Goal: Information Seeking & Learning: Learn about a topic

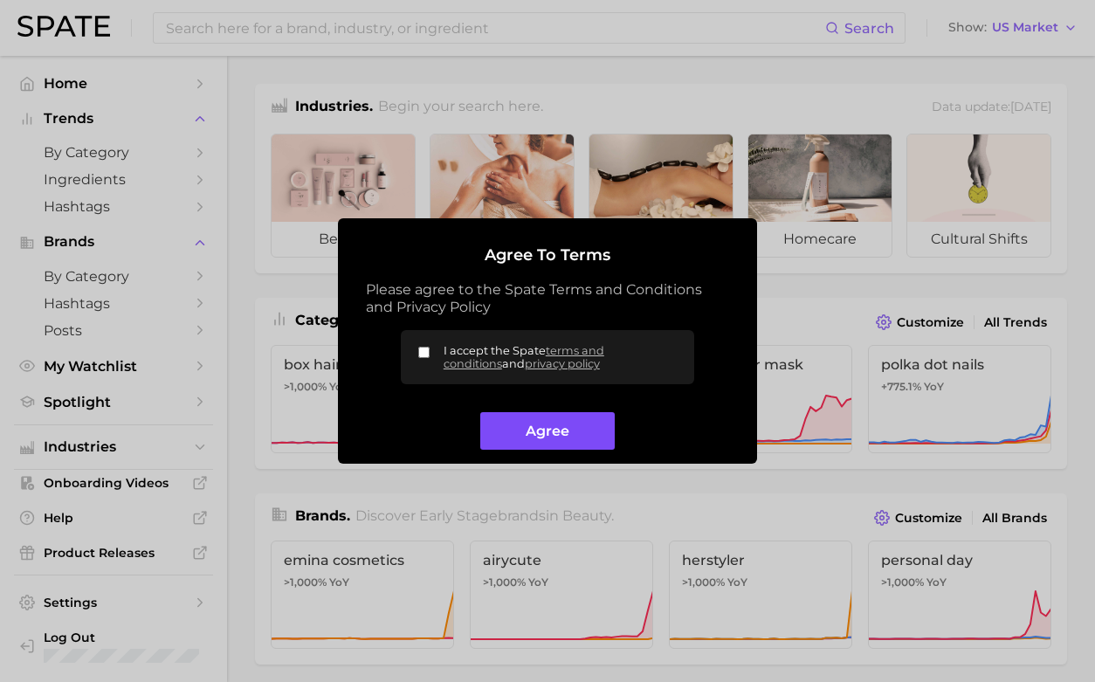
click at [572, 432] on button "Agree" at bounding box center [547, 431] width 134 height 38
click at [539, 430] on button "Agree" at bounding box center [547, 431] width 134 height 38
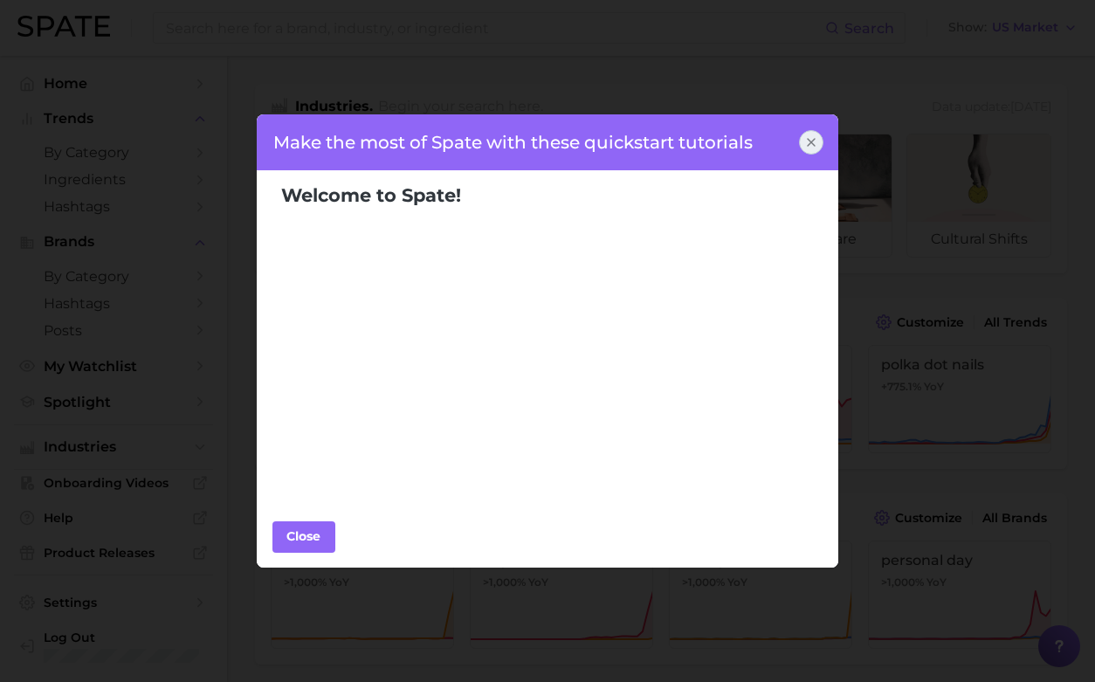
click at [808, 143] on icon at bounding box center [811, 142] width 14 height 14
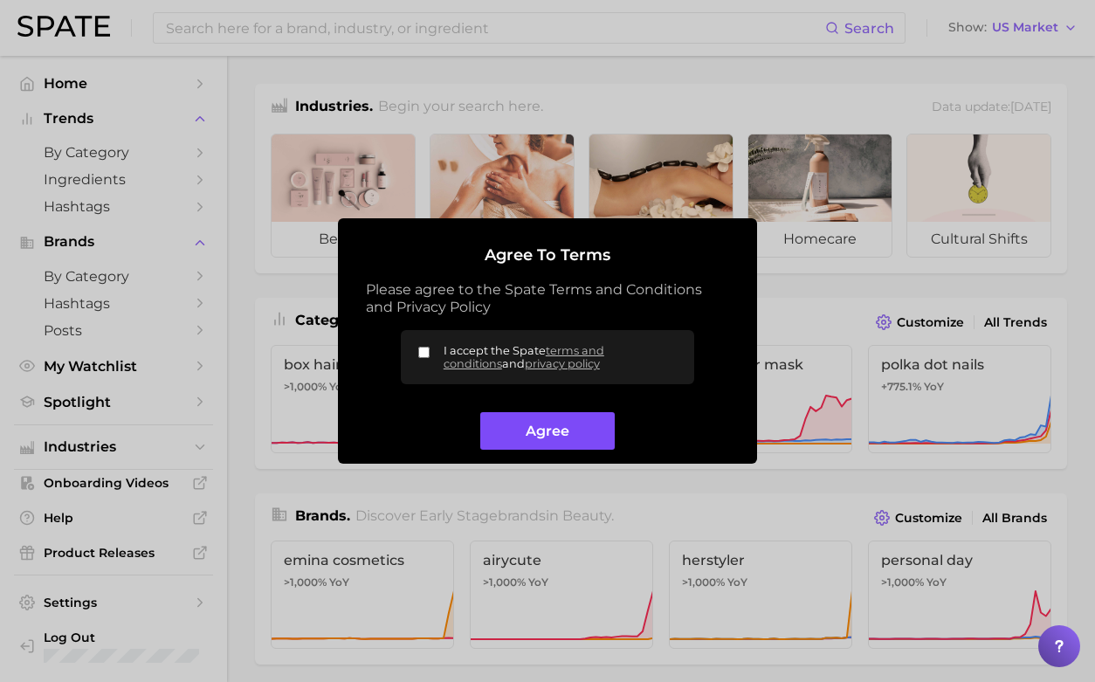
click at [524, 438] on button "Agree" at bounding box center [547, 431] width 134 height 38
click at [422, 351] on input "I accept the Spate terms and conditions and privacy policy" at bounding box center [423, 352] width 11 height 11
checkbox input "true"
click at [526, 437] on button "Agree" at bounding box center [547, 431] width 134 height 38
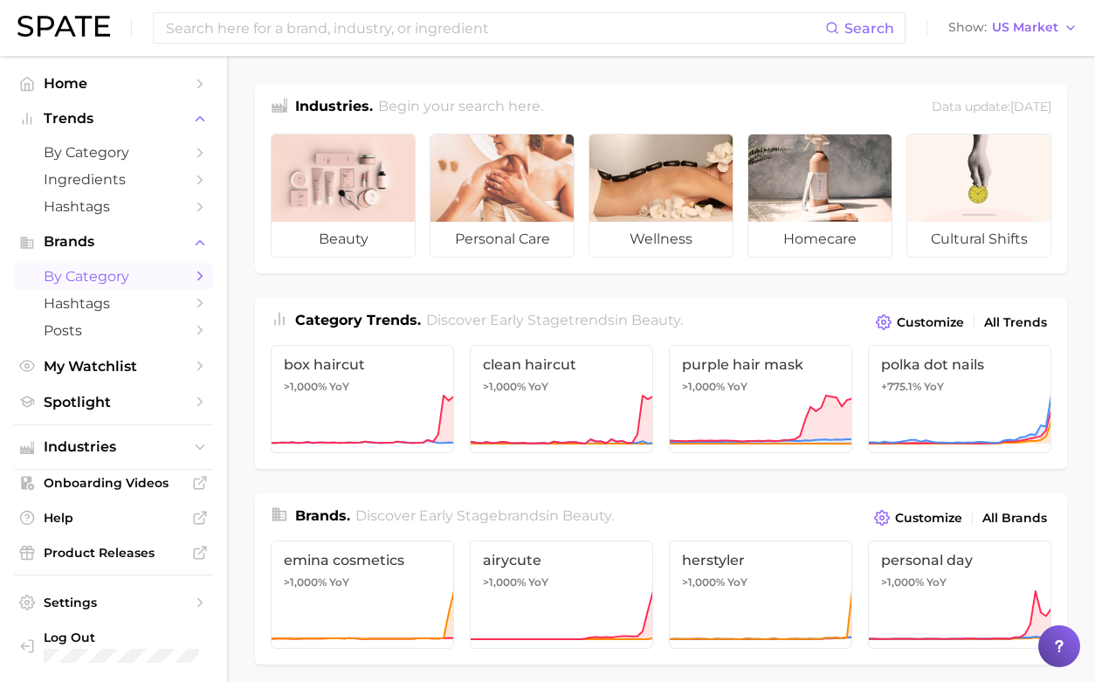
click at [124, 268] on span "by Category" at bounding box center [114, 276] width 140 height 17
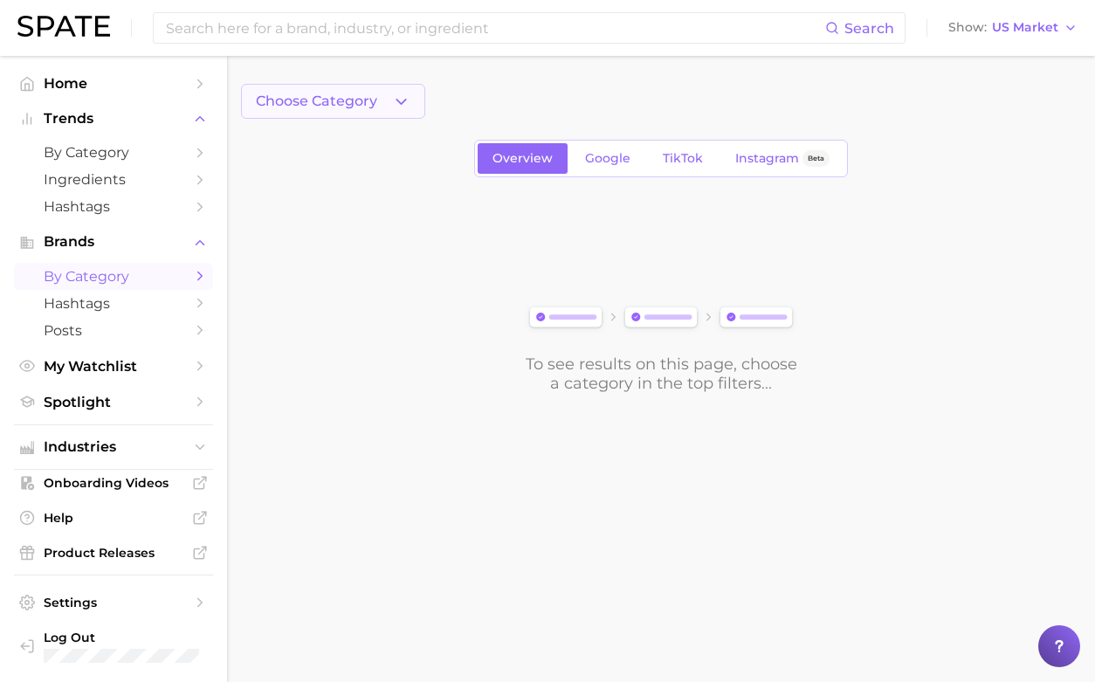
click at [358, 106] on span "Choose Category" at bounding box center [316, 101] width 121 height 16
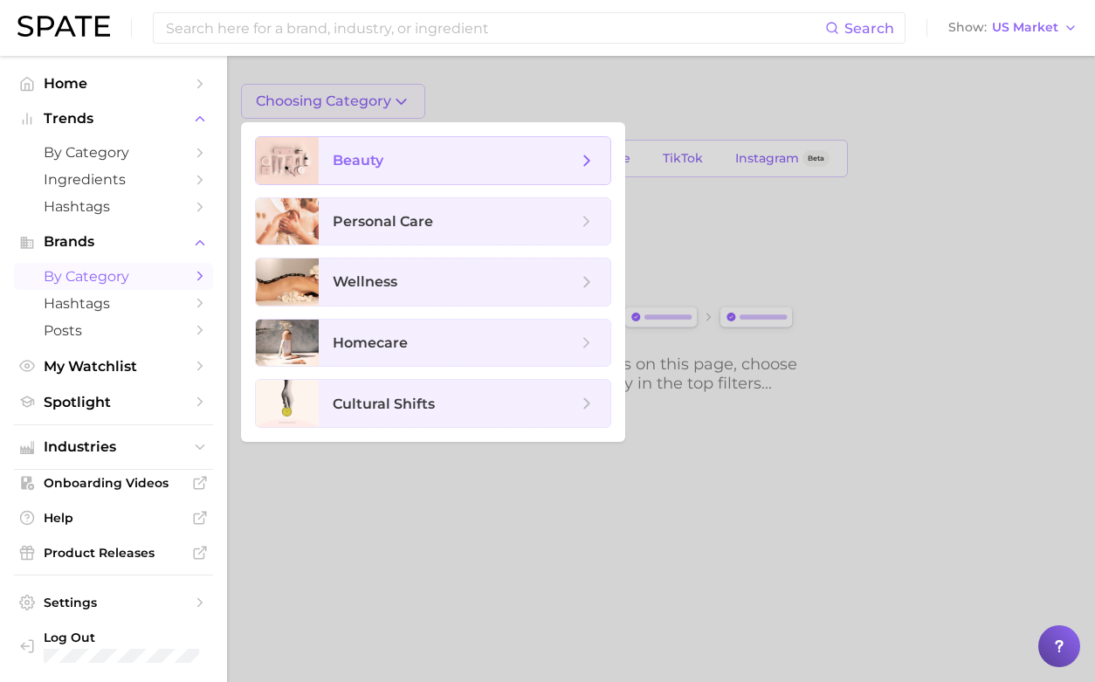
click at [351, 161] on span "beauty" at bounding box center [358, 160] width 51 height 17
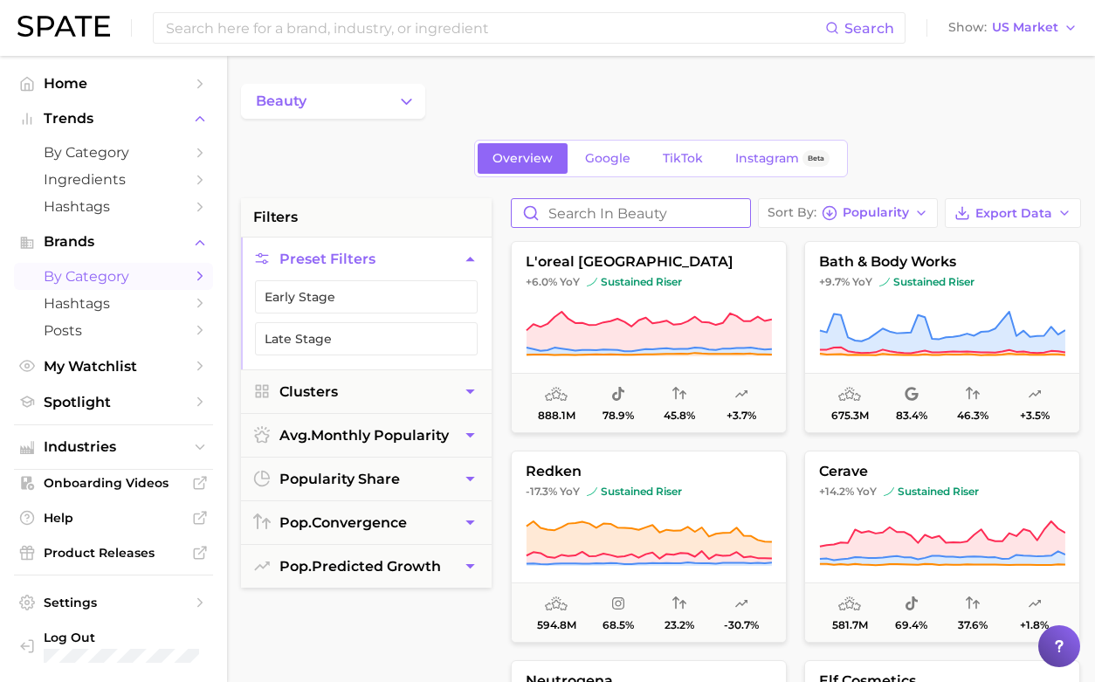
click at [615, 219] on input "Search in beauty" at bounding box center [631, 213] width 238 height 28
type input "setting spray"
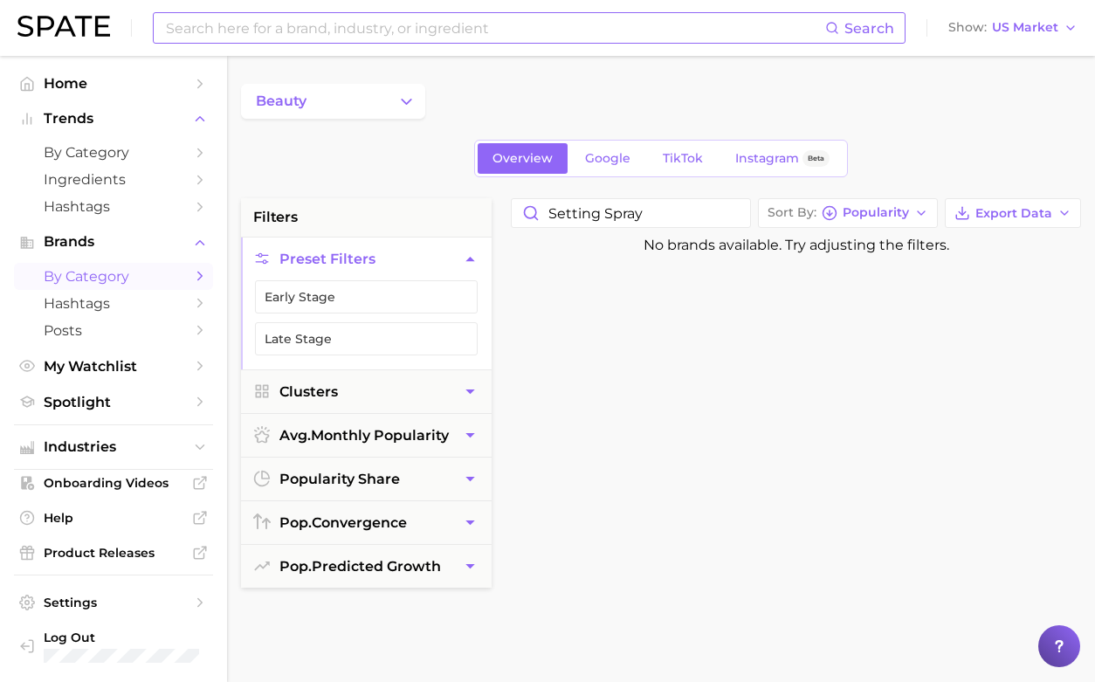
click at [542, 31] on input at bounding box center [494, 28] width 661 height 30
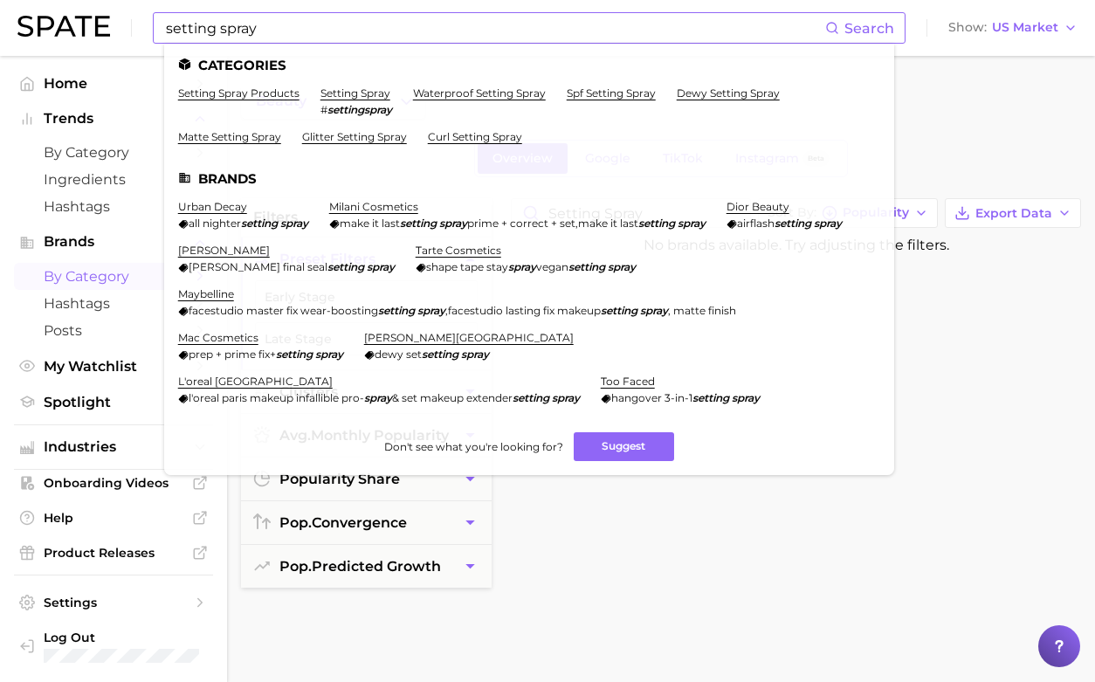
click at [876, 26] on span "Search" at bounding box center [869, 28] width 50 height 17
click at [880, 28] on span "Search" at bounding box center [869, 28] width 50 height 17
drag, startPoint x: 276, startPoint y: 29, endPoint x: 139, endPoint y: 28, distance: 137.1
click at [139, 28] on div "setting spray Search Categories setting spray products setting spray # settings…" at bounding box center [547, 28] width 1060 height 56
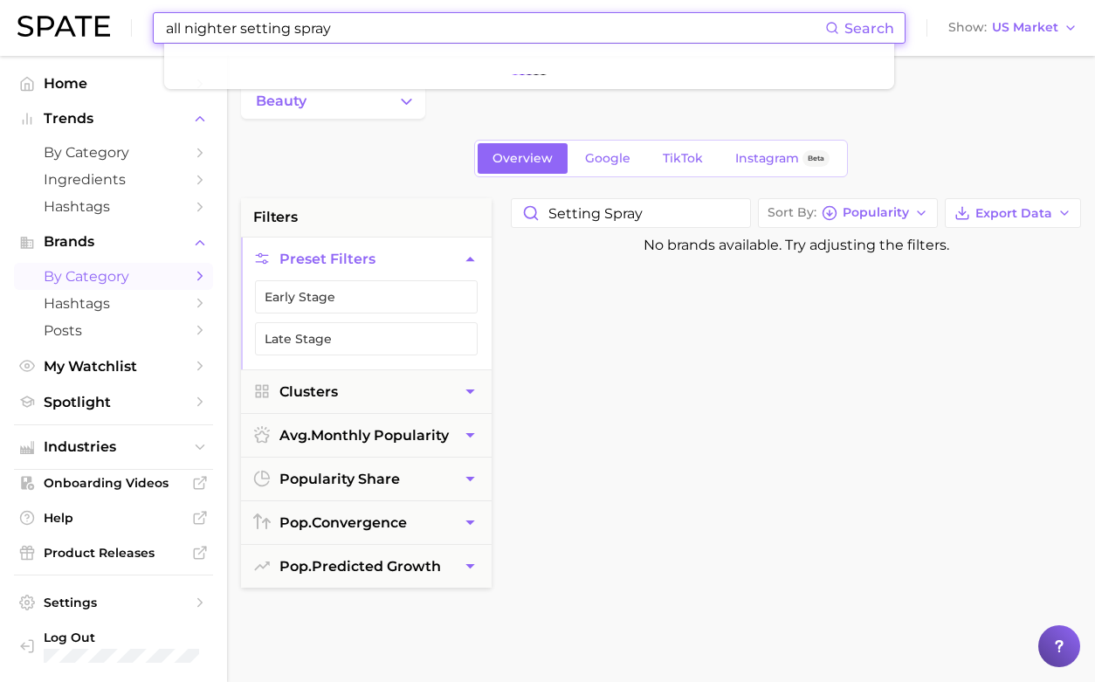
type input "all nighter setting spray"
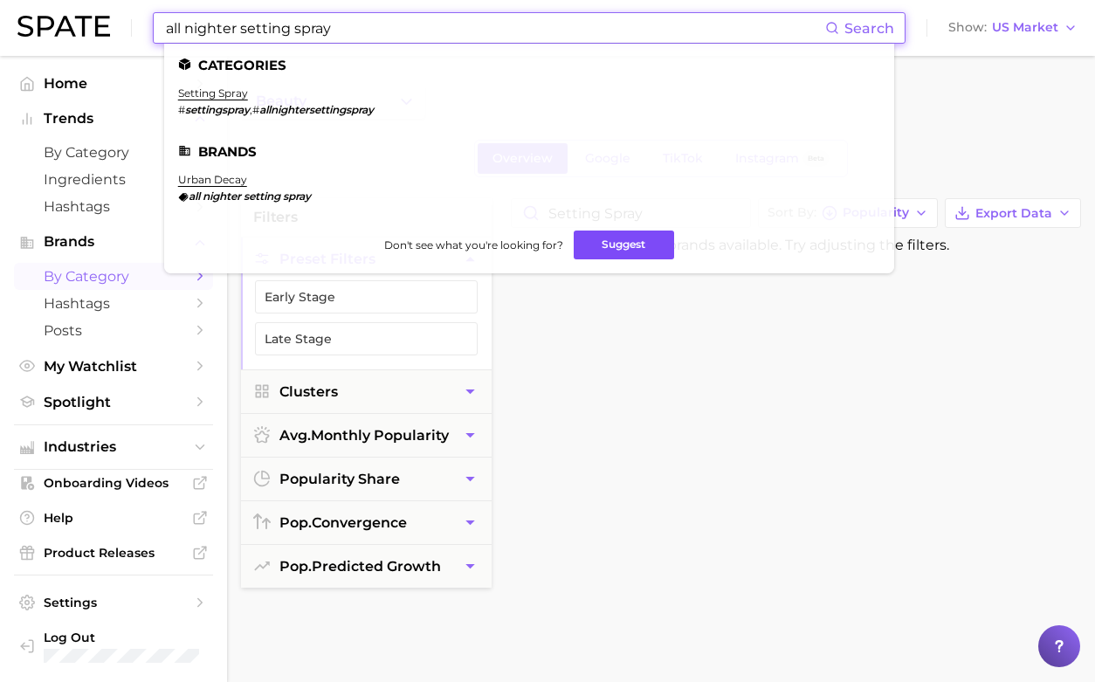
click at [615, 246] on button "Suggest" at bounding box center [624, 244] width 100 height 29
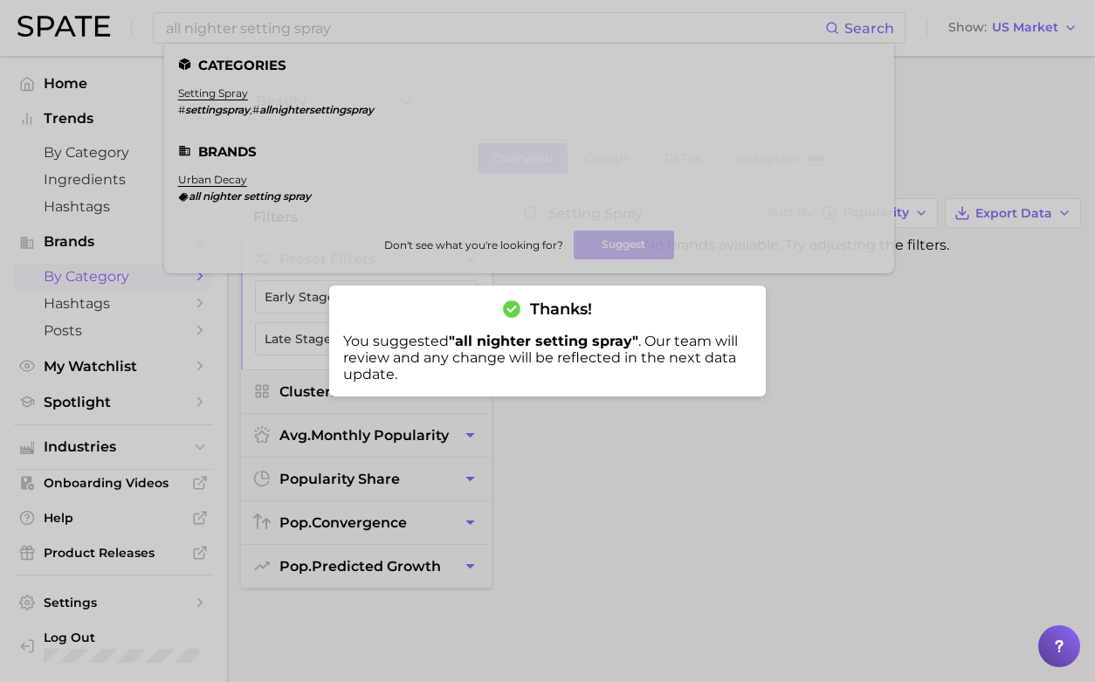
click at [634, 433] on div at bounding box center [547, 341] width 1095 height 682
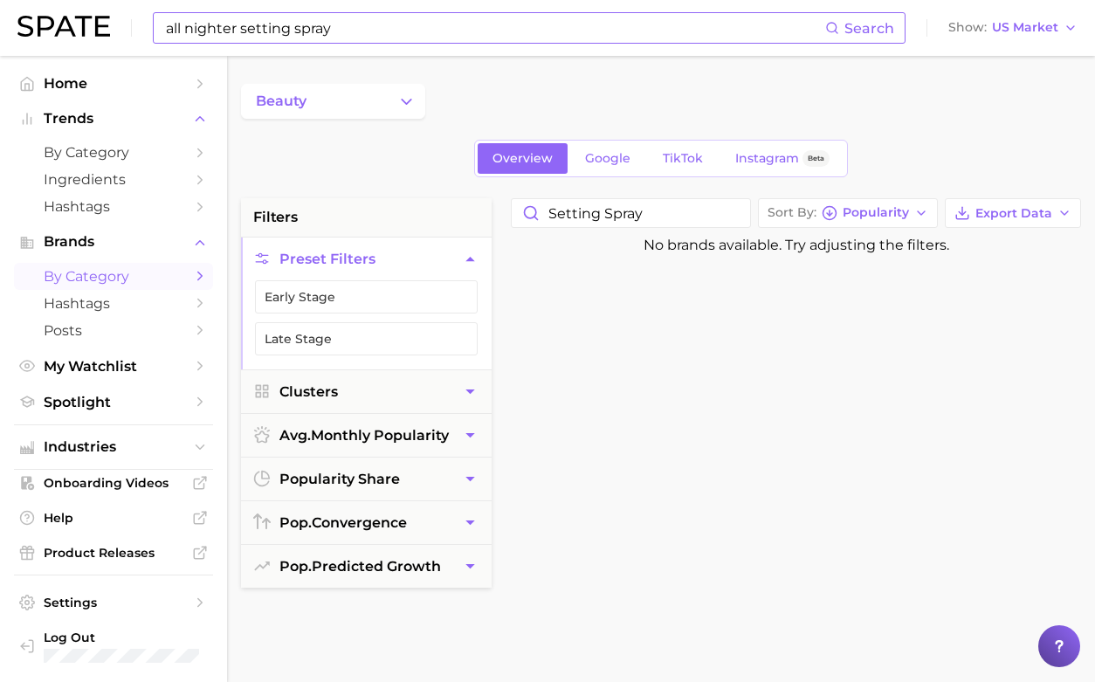
click at [382, 33] on input "all nighter setting spray" at bounding box center [494, 28] width 661 height 30
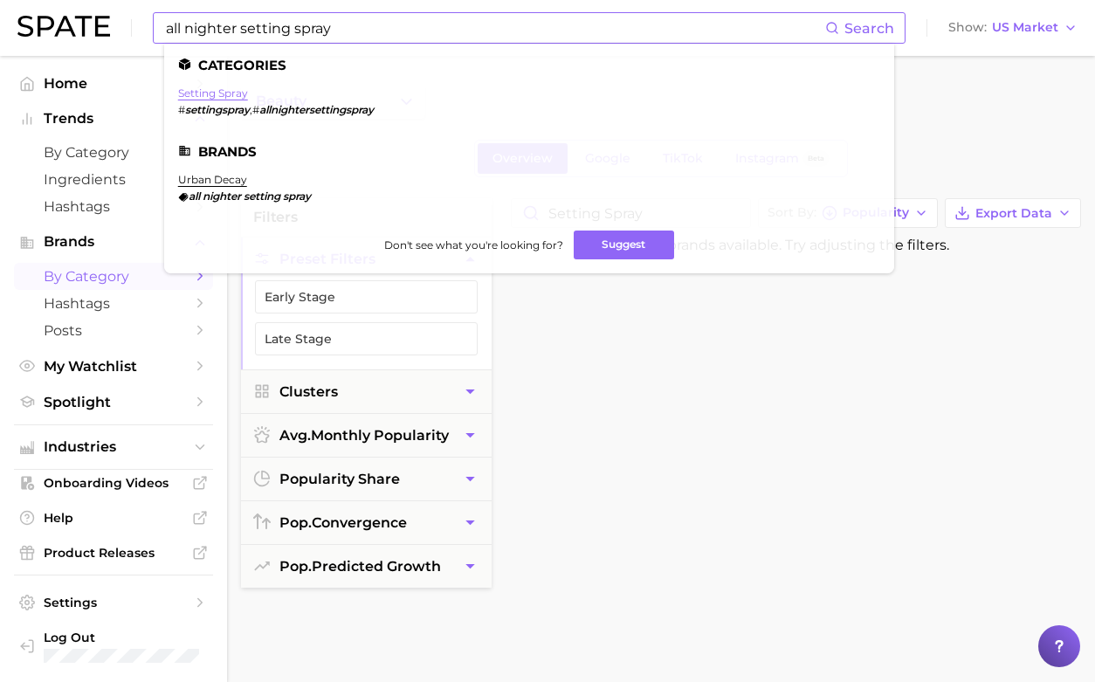
click at [221, 93] on link "setting spray" at bounding box center [213, 92] width 70 height 13
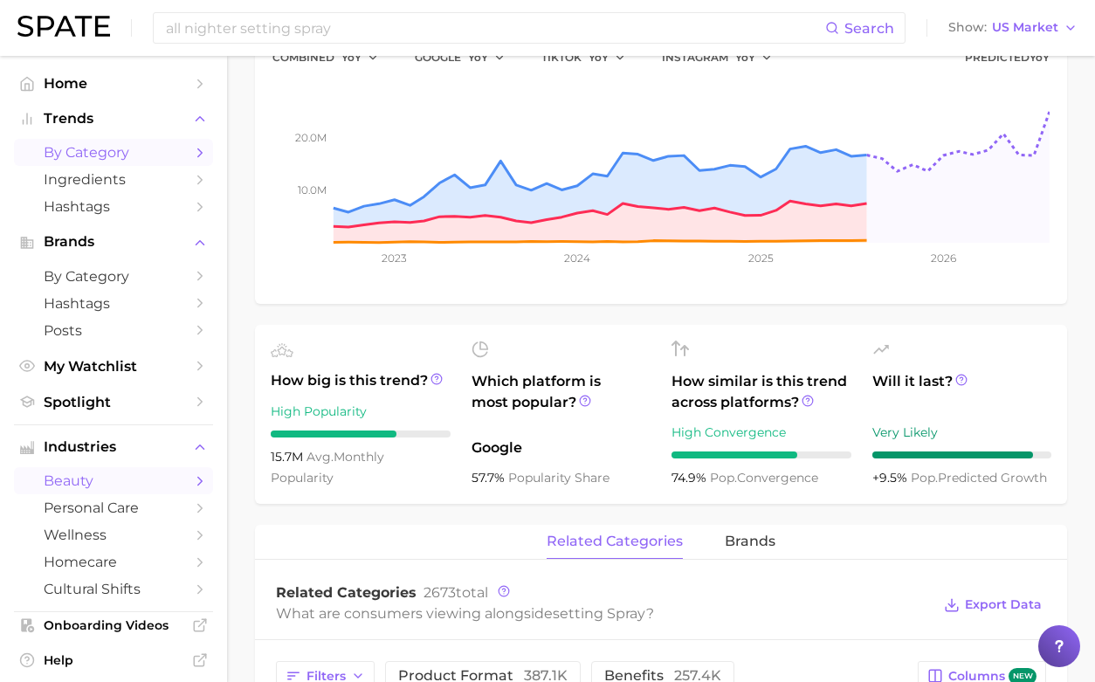
click at [145, 148] on span "by Category" at bounding box center [114, 152] width 140 height 17
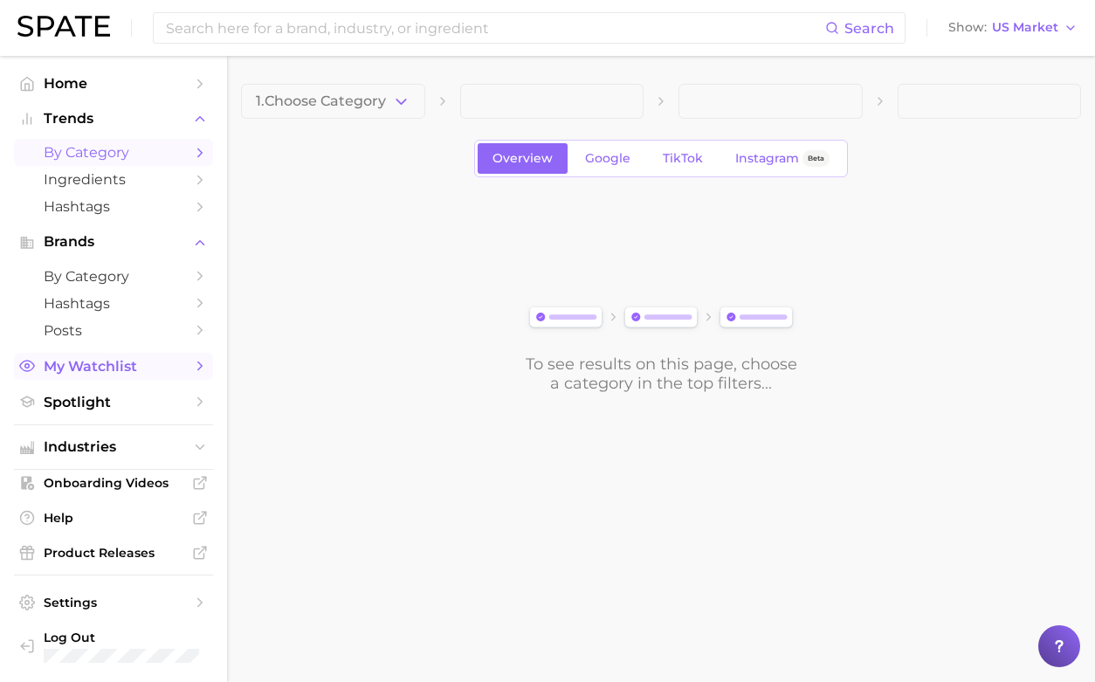
click at [117, 360] on span "My Watchlist" at bounding box center [114, 366] width 140 height 17
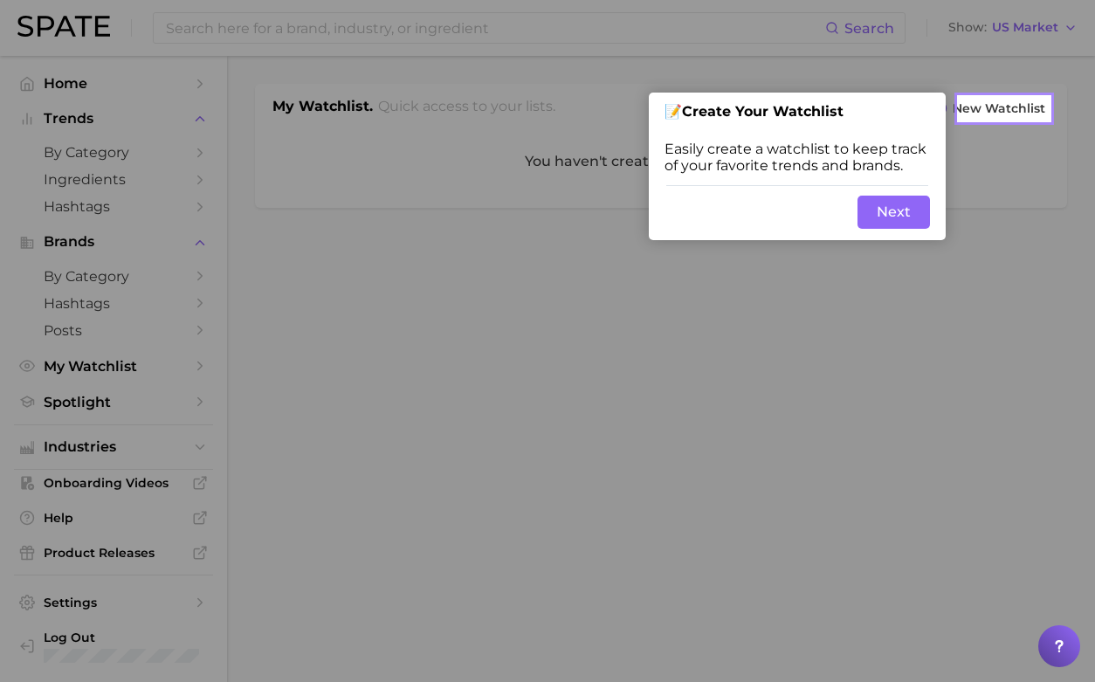
click at [905, 217] on button "Next" at bounding box center [893, 212] width 72 height 33
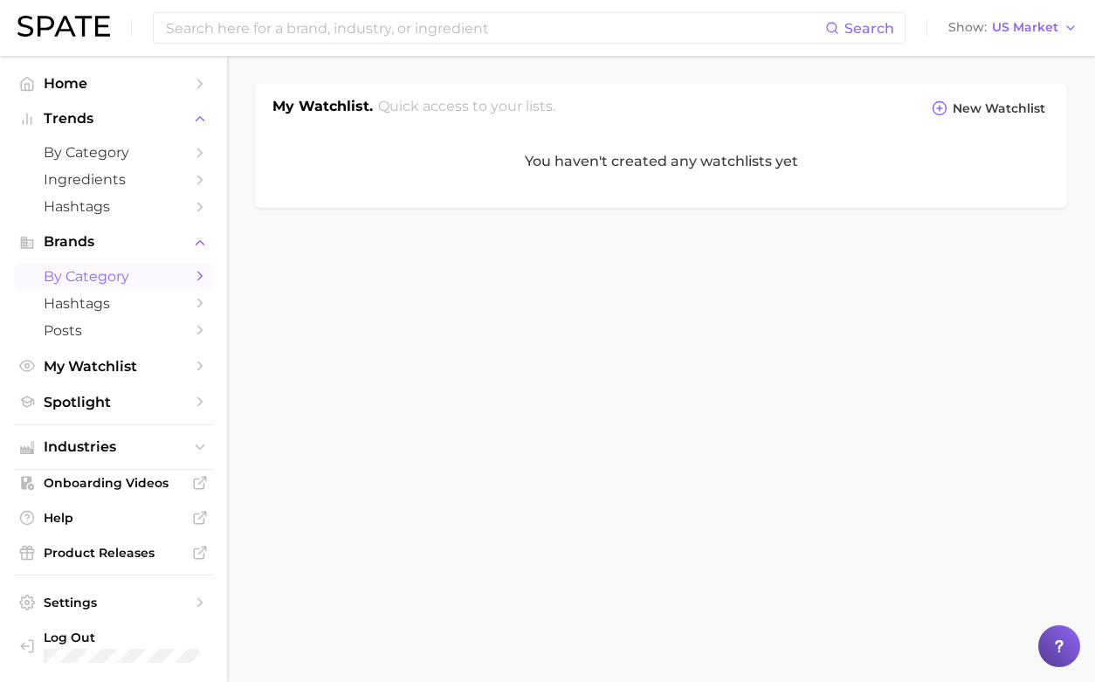
click at [134, 263] on link "by Category" at bounding box center [113, 276] width 199 height 27
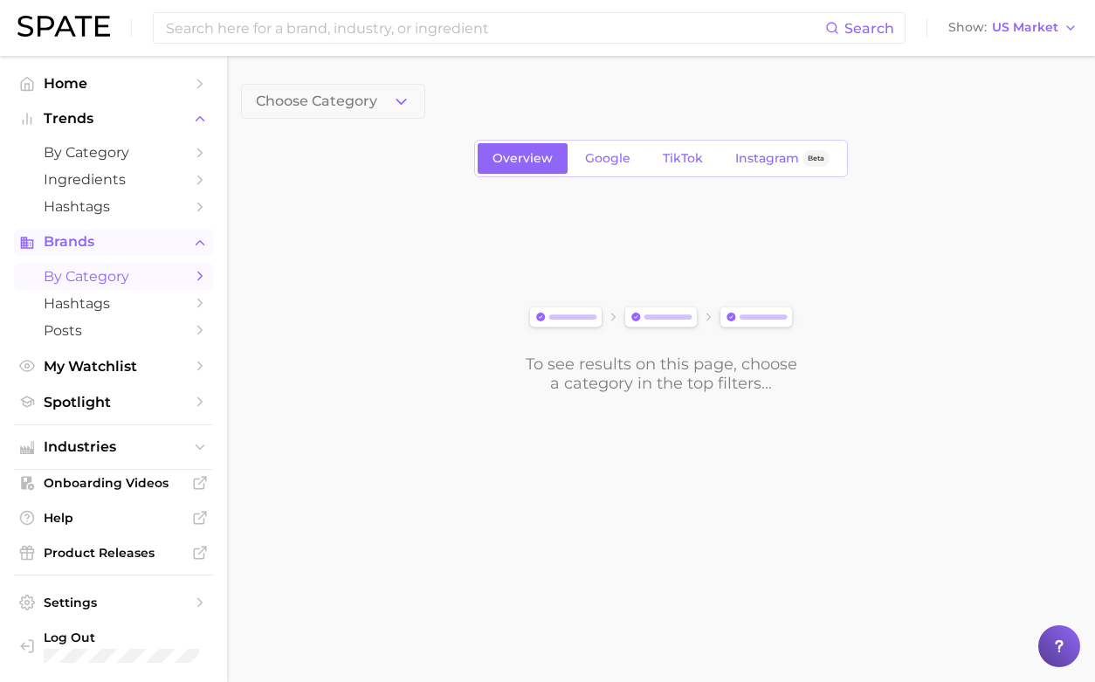
click at [128, 240] on span "Brands" at bounding box center [114, 242] width 140 height 16
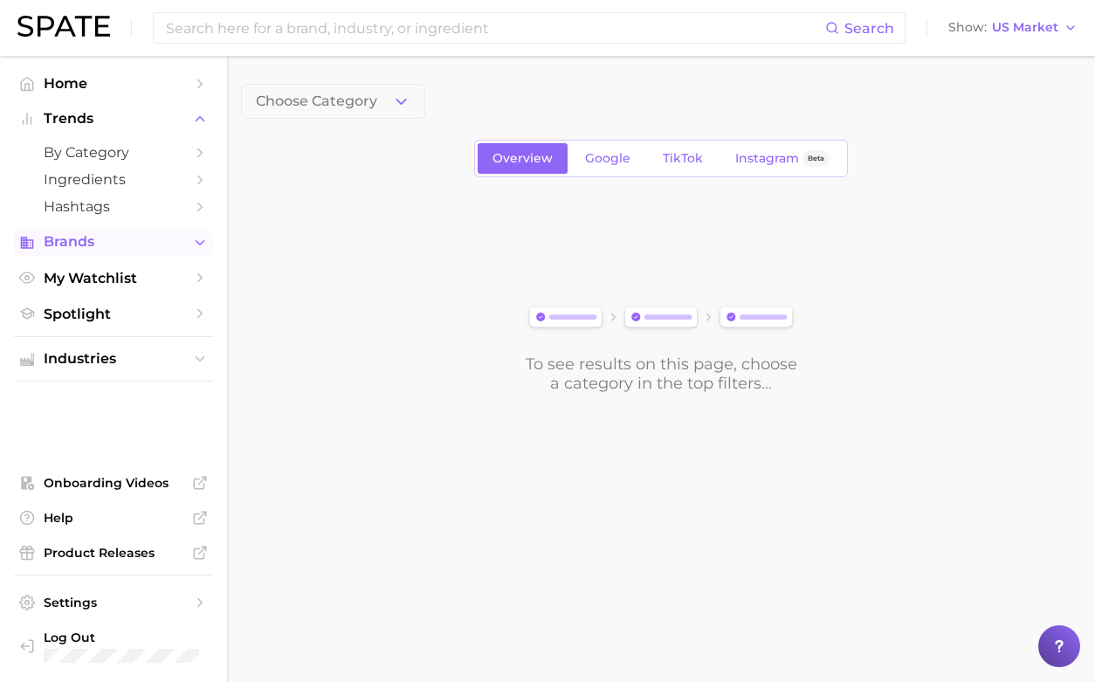
click at [128, 240] on span "Brands" at bounding box center [114, 242] width 140 height 16
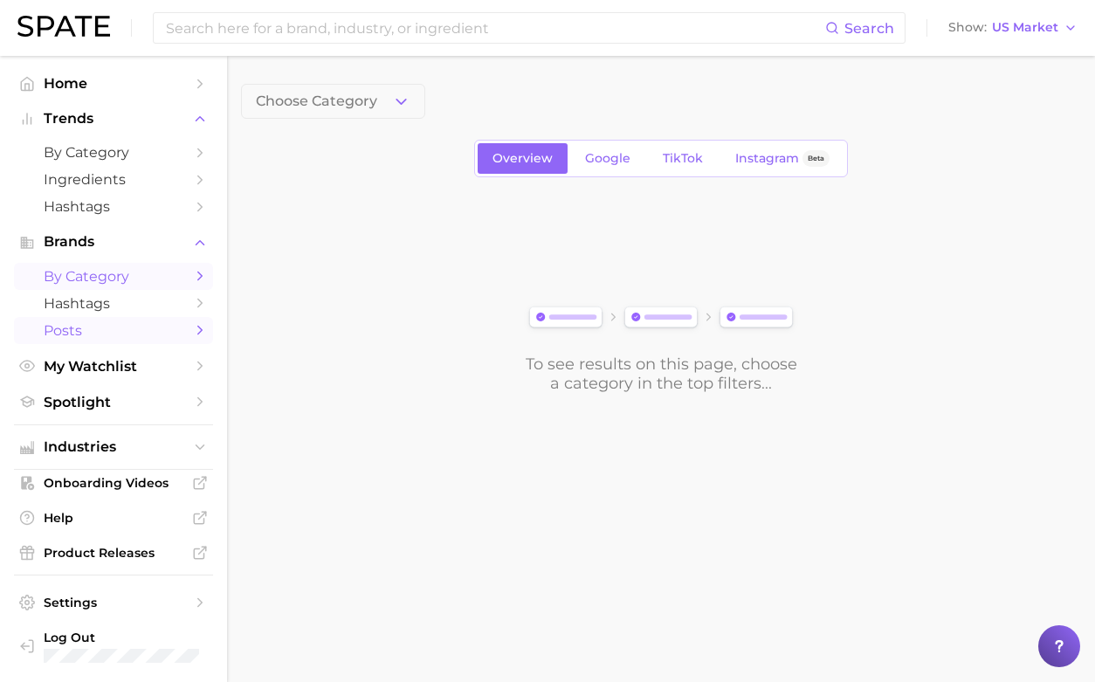
click at [96, 327] on span "Posts" at bounding box center [114, 330] width 140 height 17
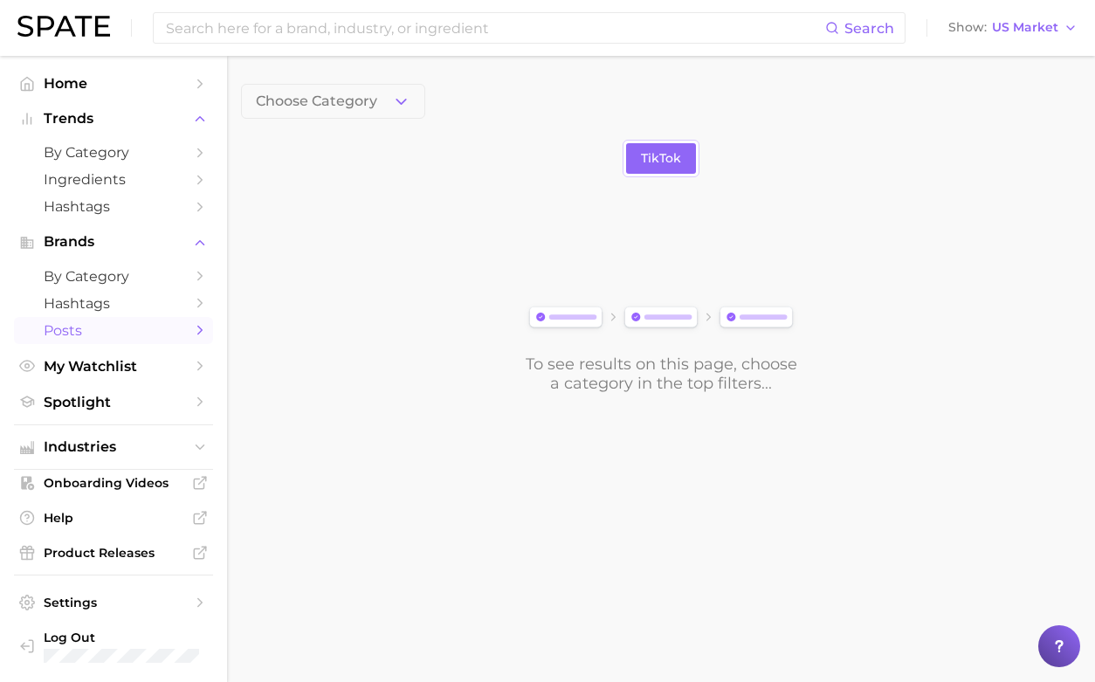
click at [353, 123] on div "Choose Category TikTok To see results on this page, choose a category in the to…" at bounding box center [661, 238] width 840 height 309
click at [351, 113] on button "Choose Category" at bounding box center [333, 101] width 184 height 35
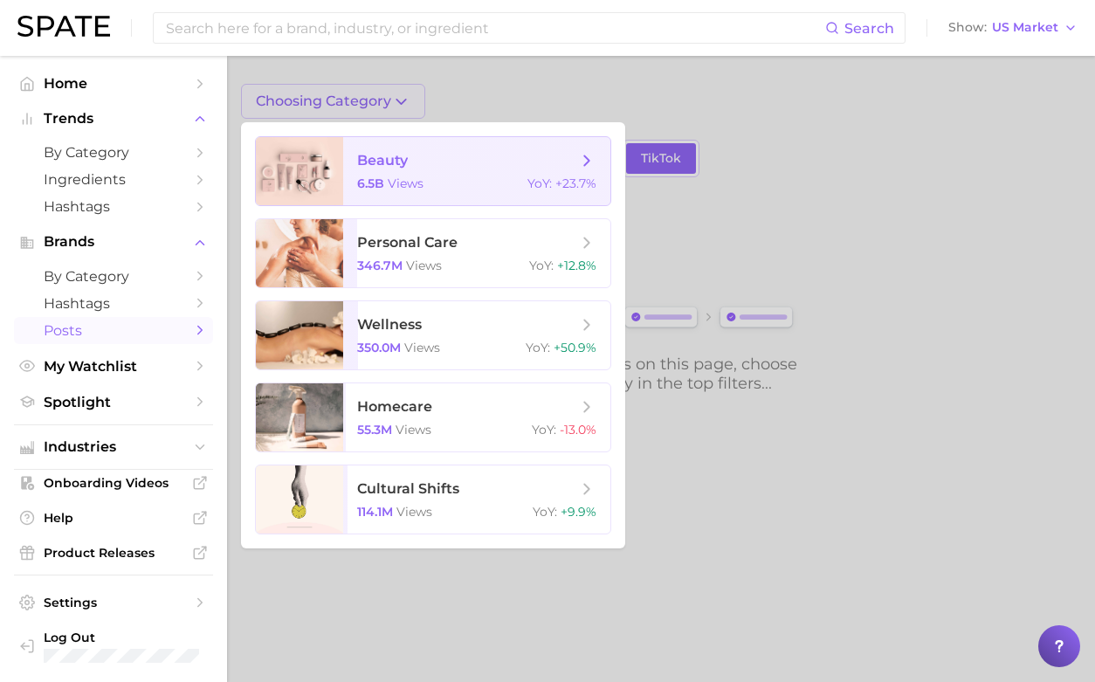
click at [347, 153] on span "beauty 6.5b views YoY : +23.7%" at bounding box center [476, 171] width 267 height 68
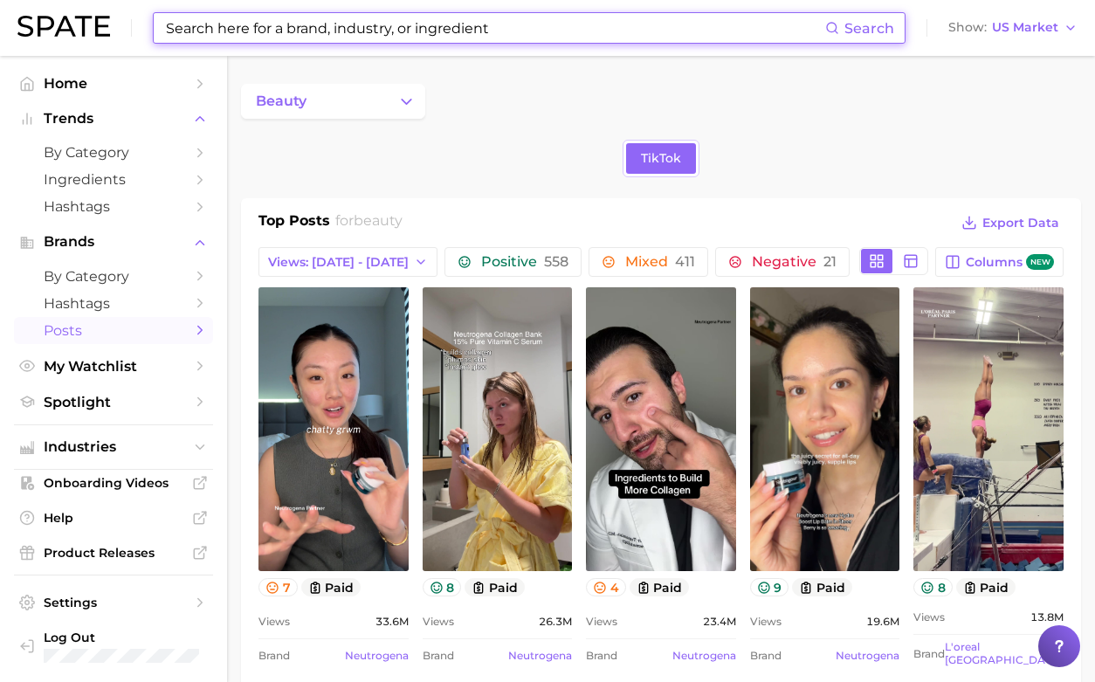
click at [334, 27] on input at bounding box center [494, 28] width 661 height 30
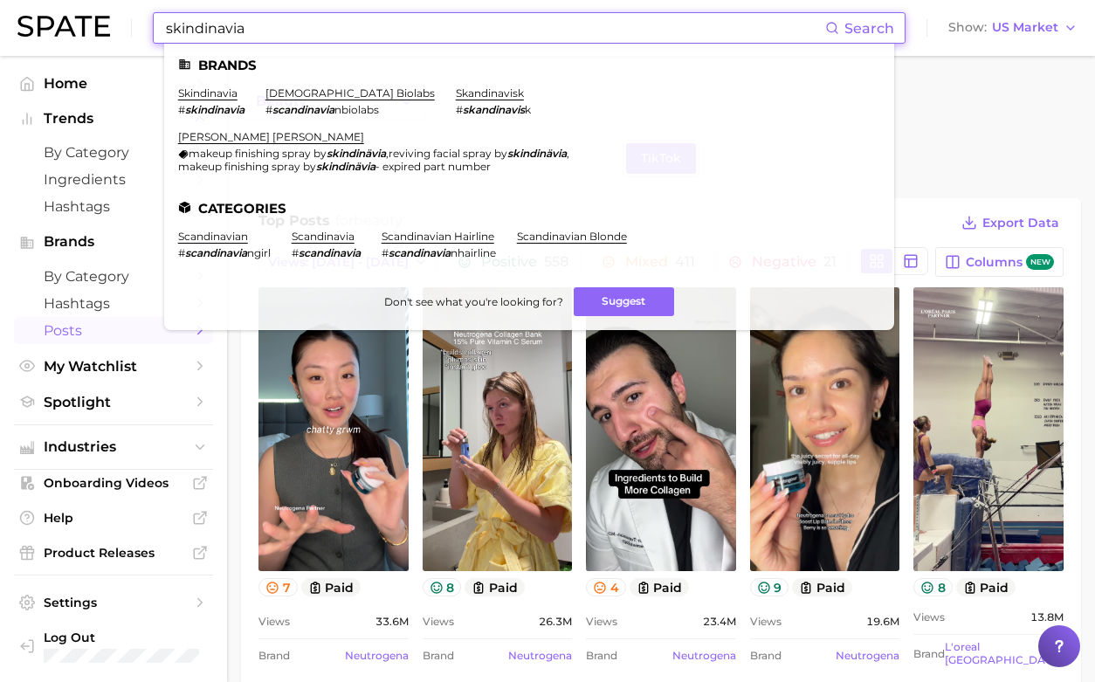
click at [891, 29] on span "Search" at bounding box center [869, 28] width 50 height 17
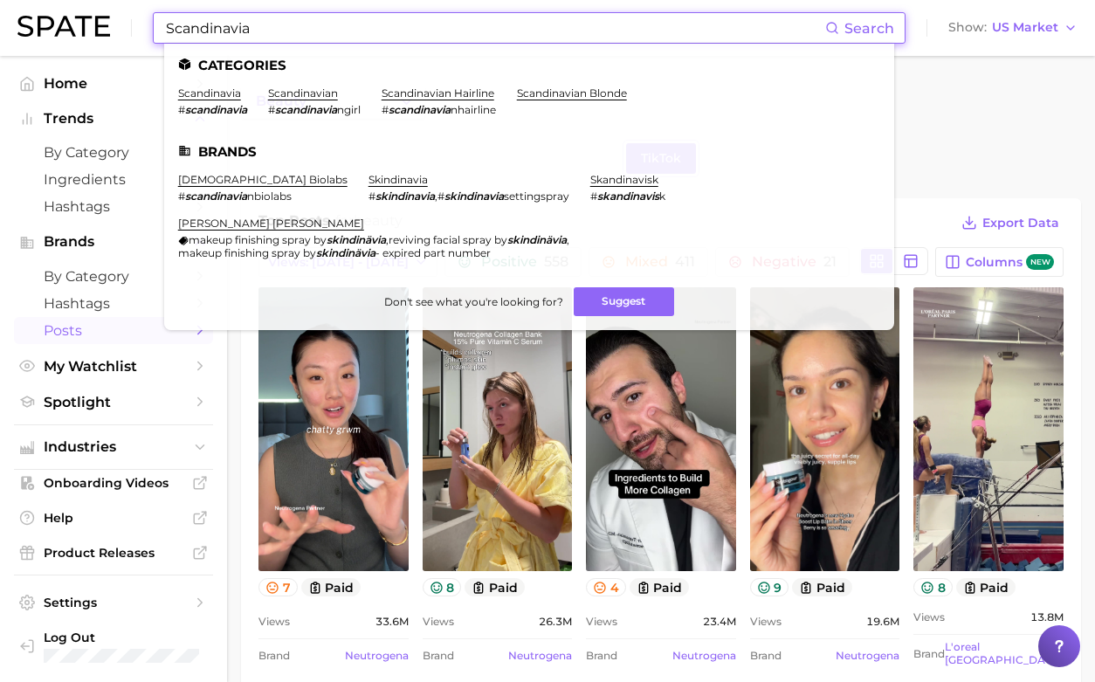
click at [186, 27] on input "Scandinavia" at bounding box center [494, 28] width 661 height 30
click at [233, 25] on input "Scindinavia" at bounding box center [494, 28] width 661 height 30
paste input "sk"
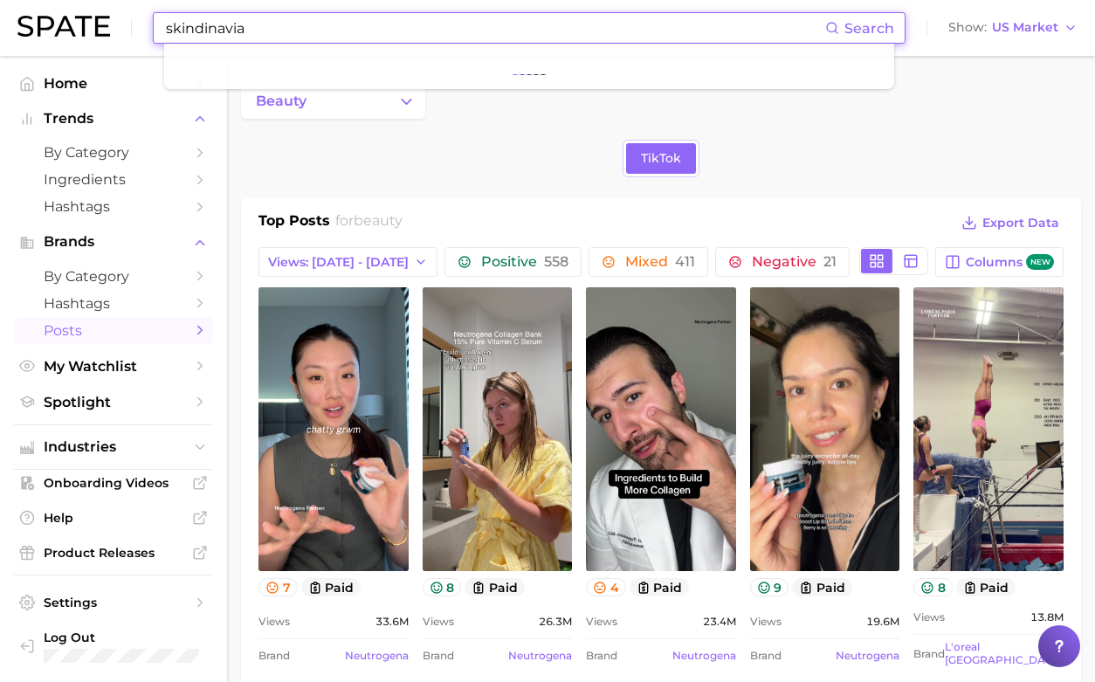
click at [867, 32] on span "Search" at bounding box center [869, 28] width 50 height 17
drag, startPoint x: 867, startPoint y: 32, endPoint x: 885, endPoint y: 25, distance: 19.6
click at [885, 25] on span "Search" at bounding box center [869, 28] width 50 height 17
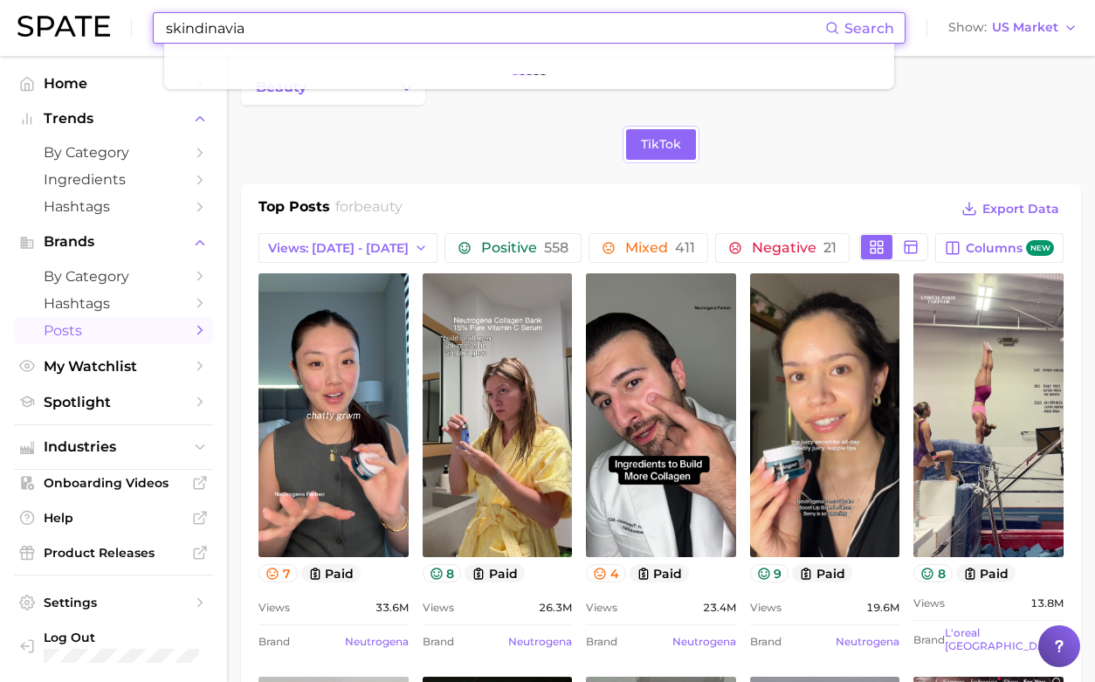
scroll to position [11, 0]
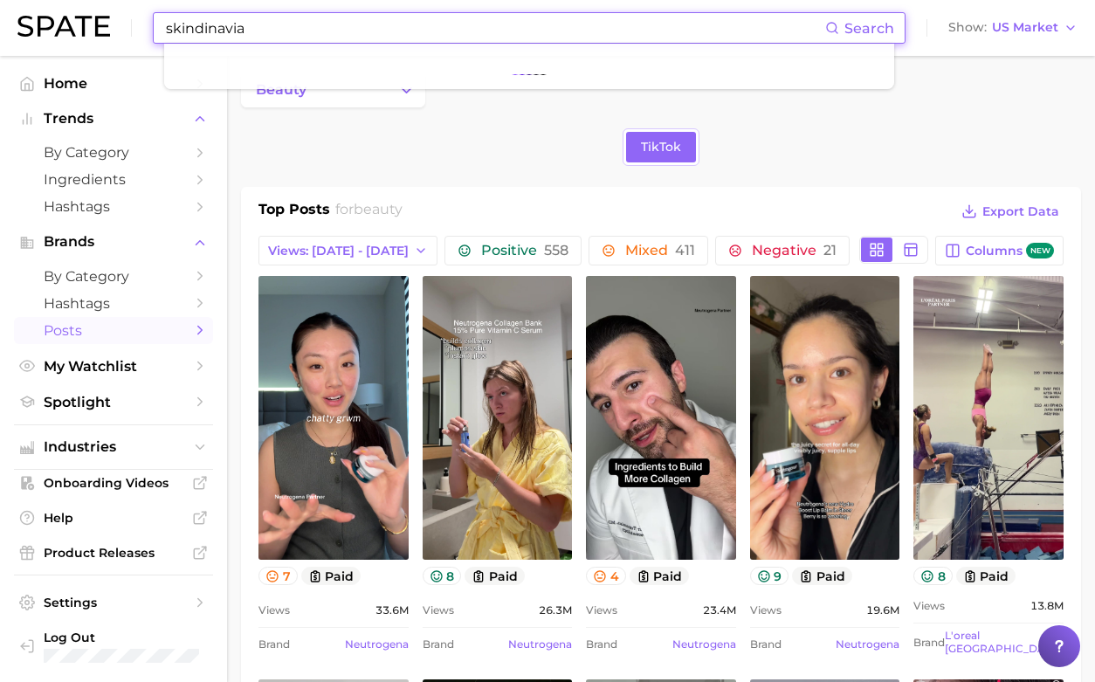
click at [274, 162] on div "TikTok" at bounding box center [661, 147] width 840 height 38
click at [276, 26] on input "skindinavia" at bounding box center [494, 28] width 661 height 30
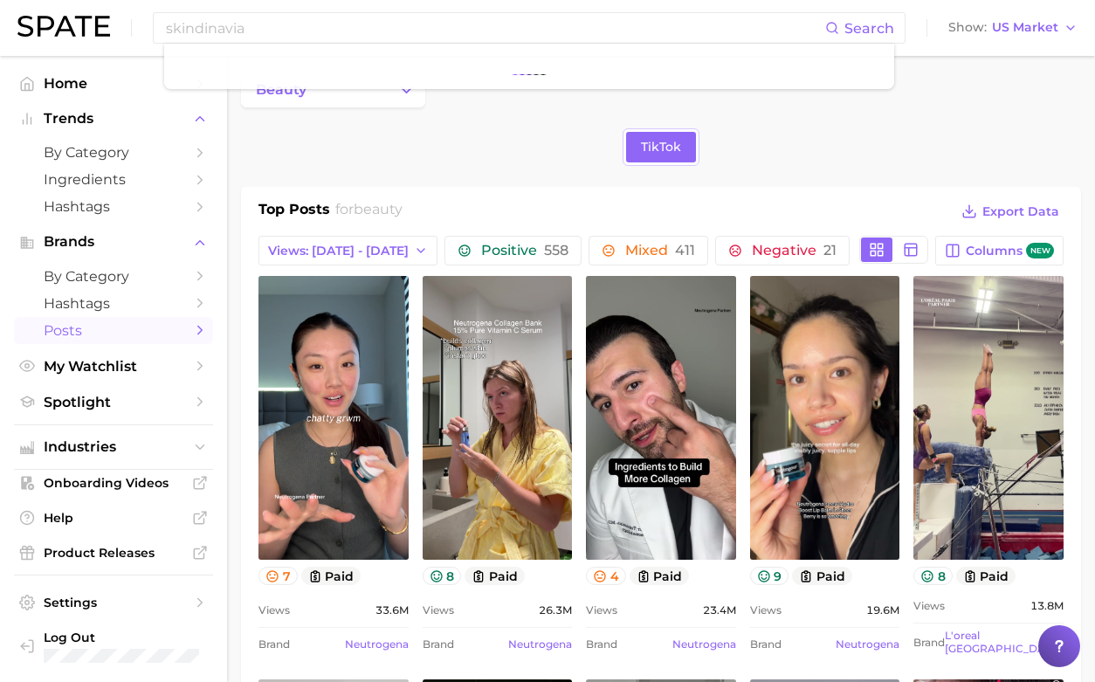
drag, startPoint x: 276, startPoint y: 26, endPoint x: 307, endPoint y: 124, distance: 102.7
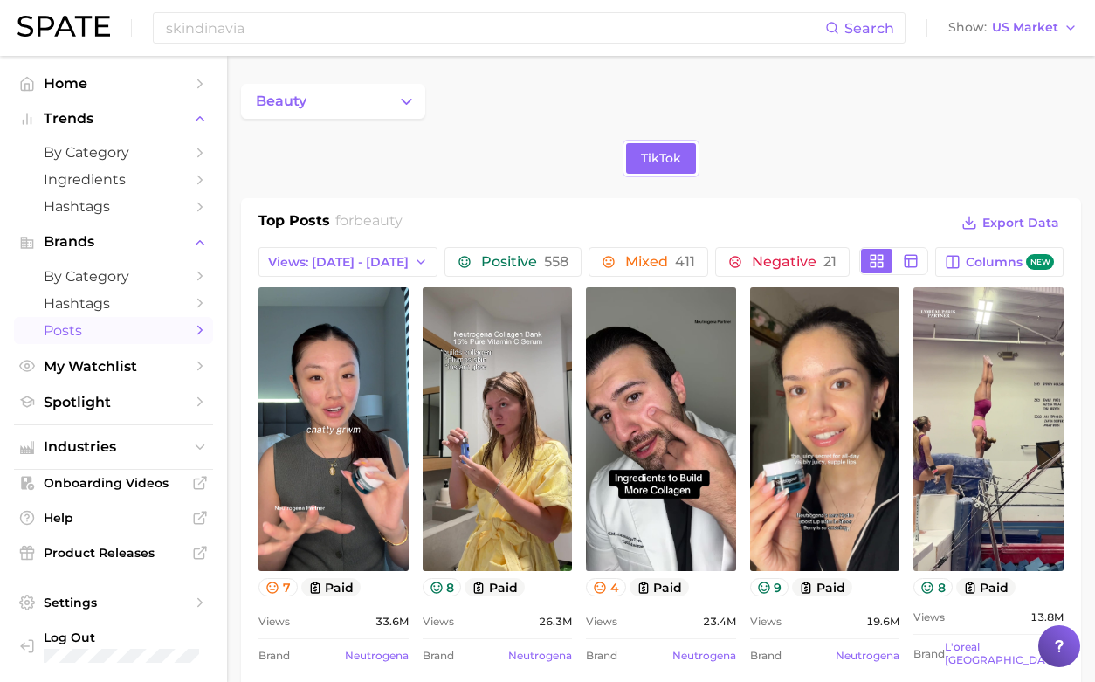
scroll to position [0, 0]
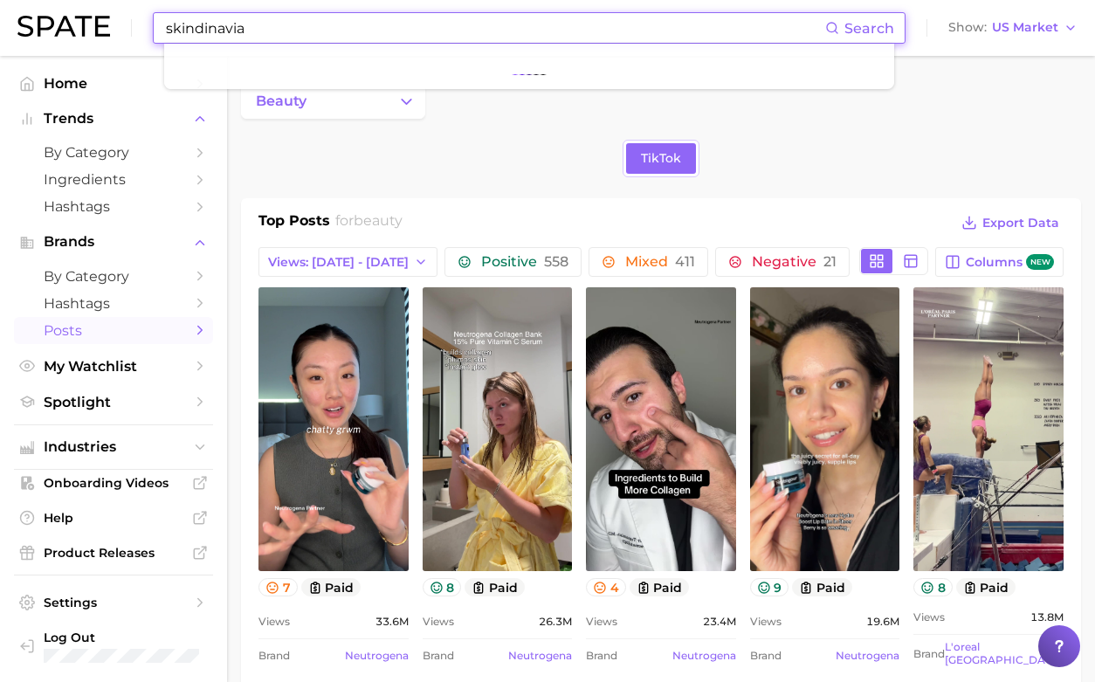
click at [326, 28] on input "skindinavia" at bounding box center [494, 28] width 661 height 30
click at [886, 29] on span "Search" at bounding box center [869, 28] width 50 height 17
type input "skindinavia"
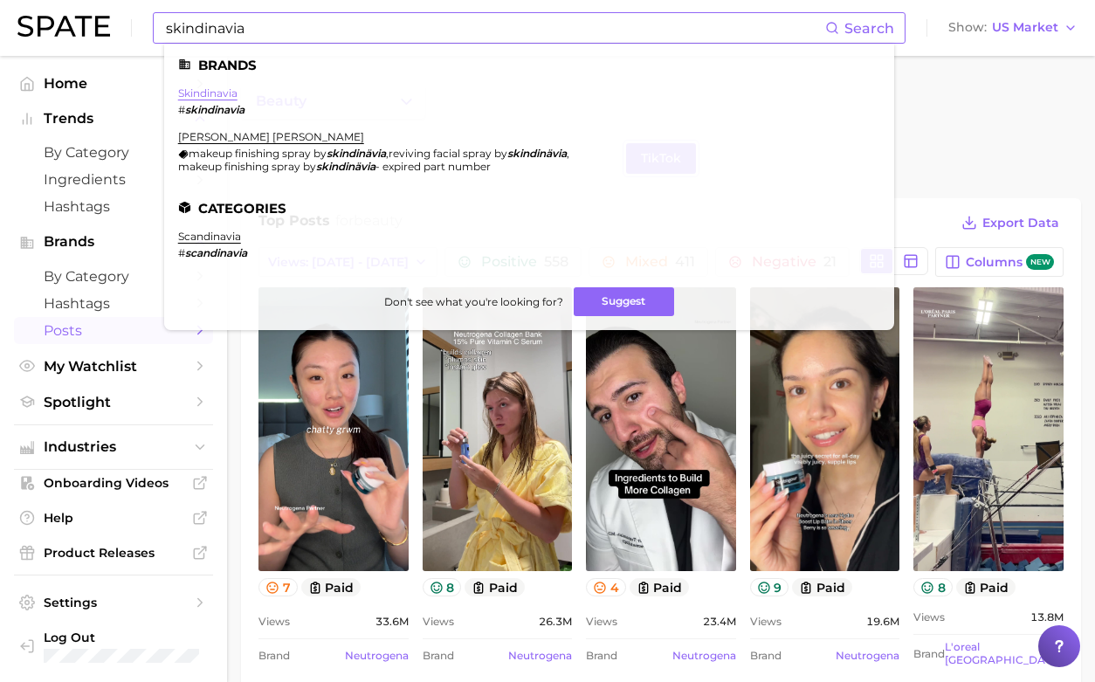
click at [216, 97] on link "skindinavia" at bounding box center [207, 92] width 59 height 13
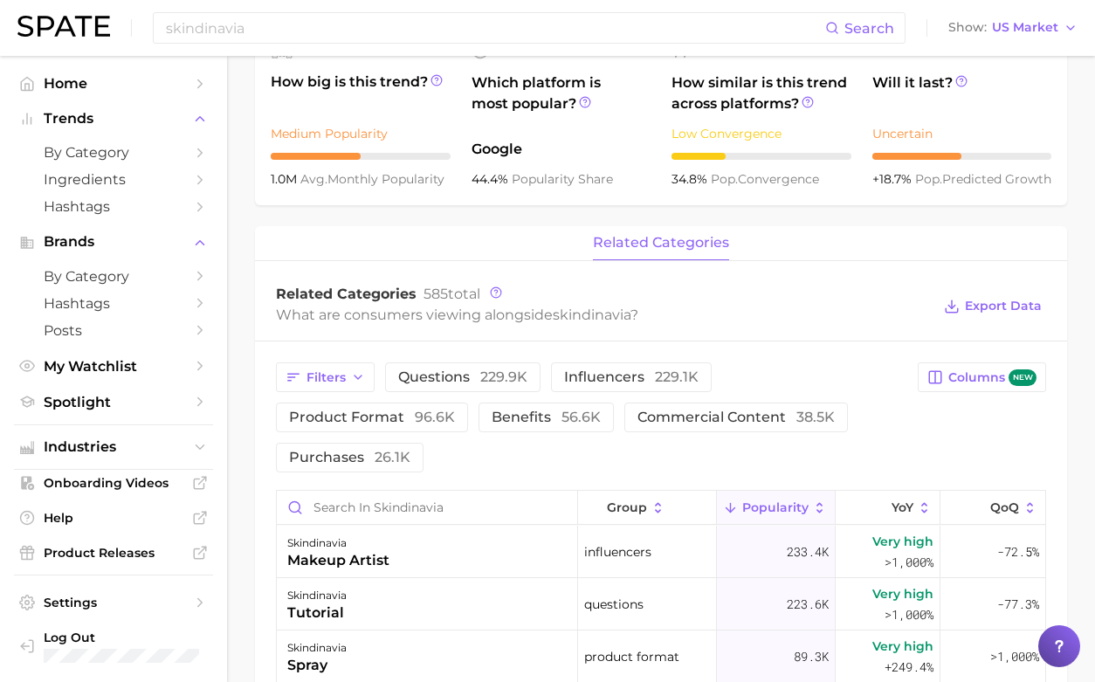
scroll to position [789, 0]
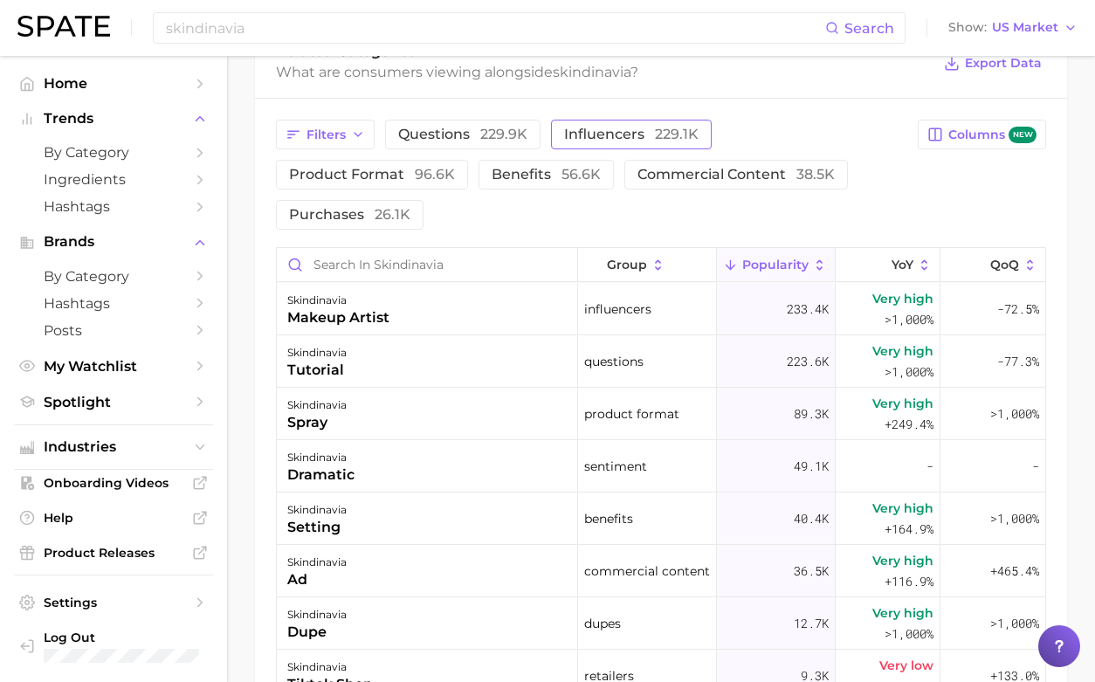
click at [655, 129] on span "229.1k" at bounding box center [677, 134] width 44 height 17
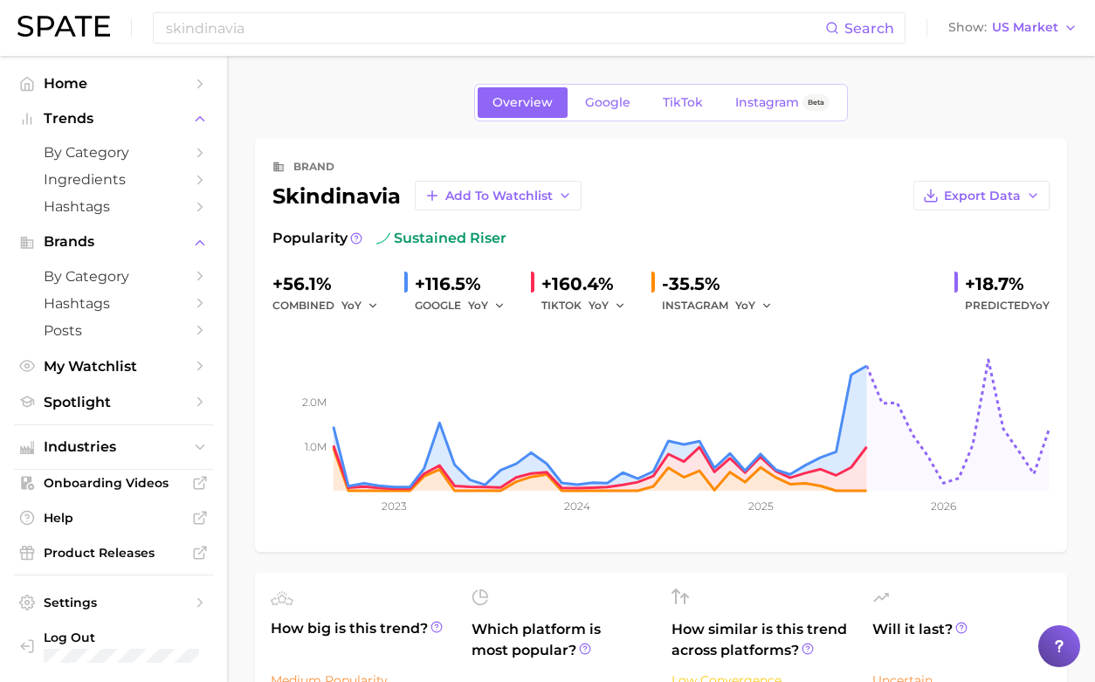
scroll to position [0, 0]
click at [683, 101] on span "TikTok" at bounding box center [683, 102] width 40 height 15
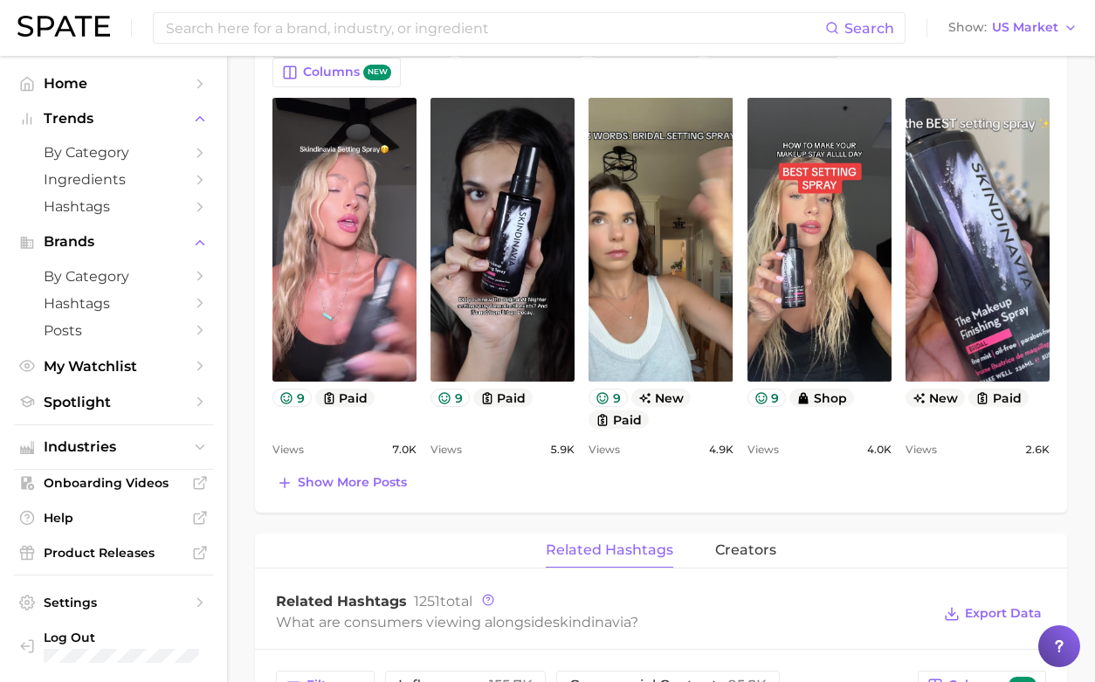
scroll to position [806, 0]
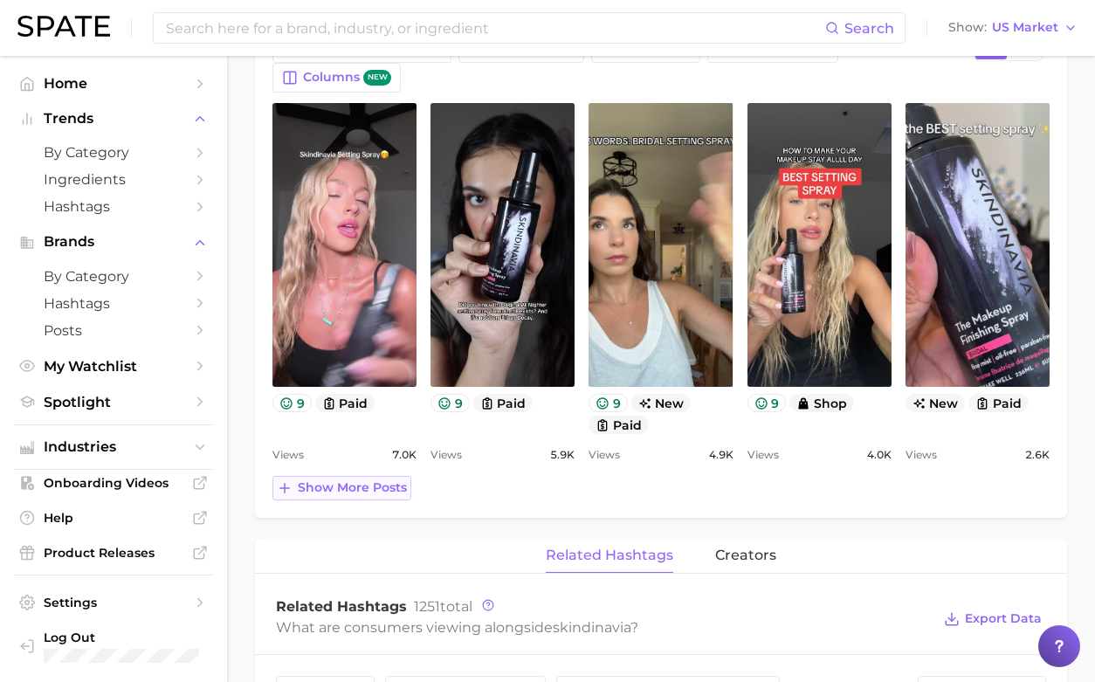
click at [315, 480] on span "Show more posts" at bounding box center [352, 487] width 109 height 15
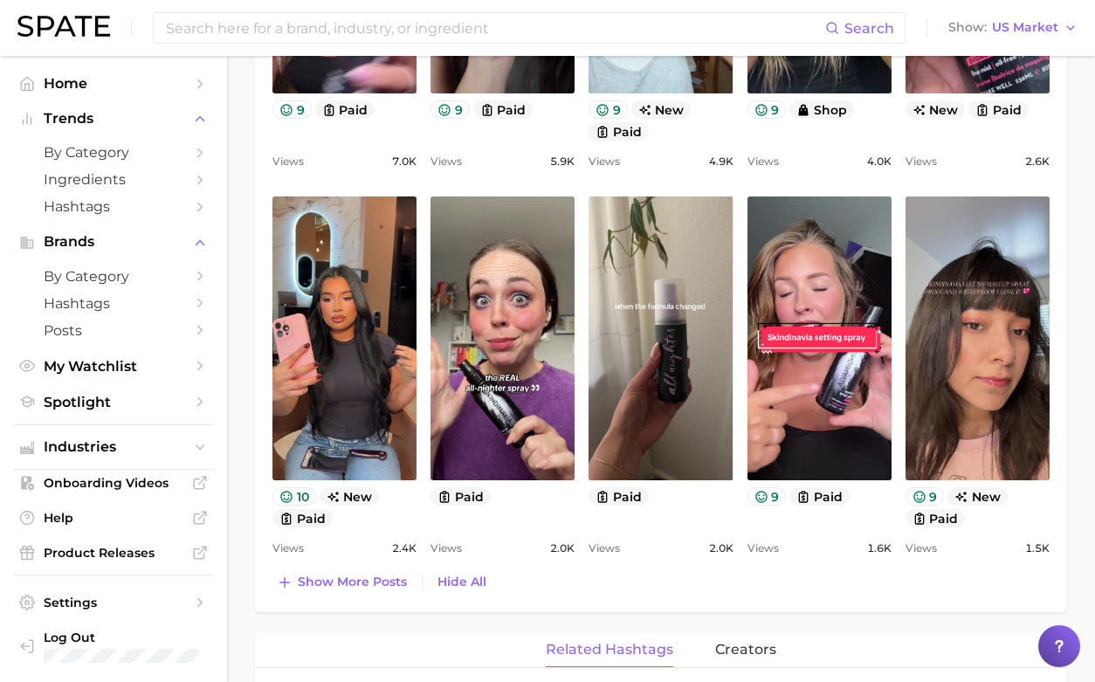
scroll to position [1101, 0]
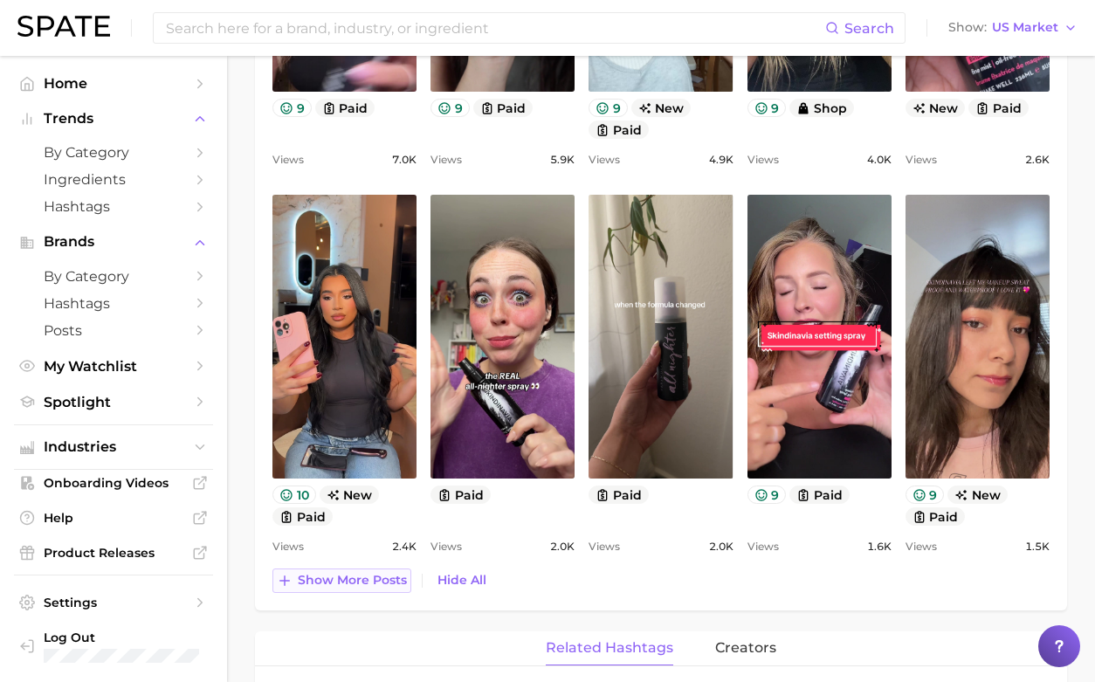
click at [375, 573] on span "Show more posts" at bounding box center [352, 580] width 109 height 15
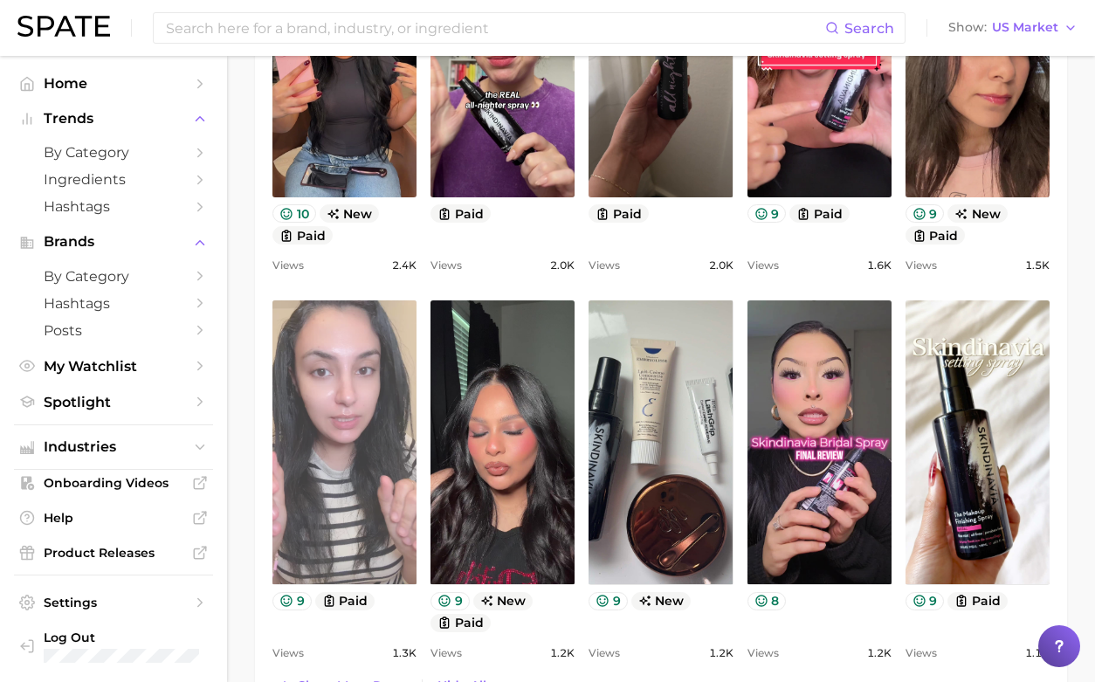
scroll to position [1466, 0]
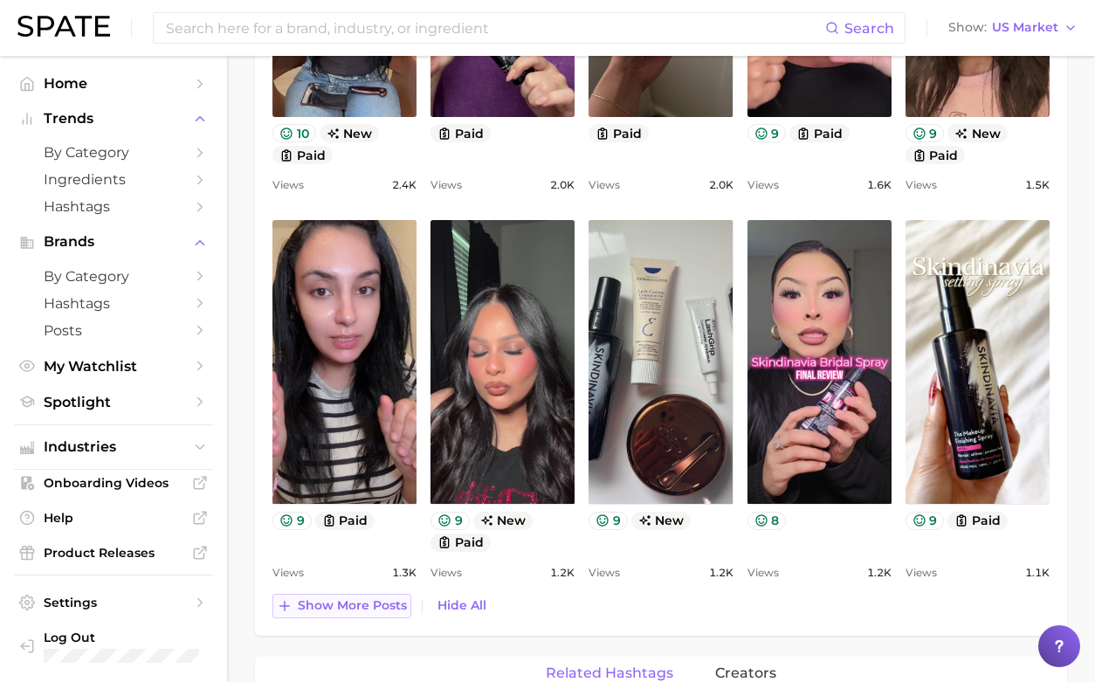
click at [355, 598] on span "Show more posts" at bounding box center [352, 605] width 109 height 15
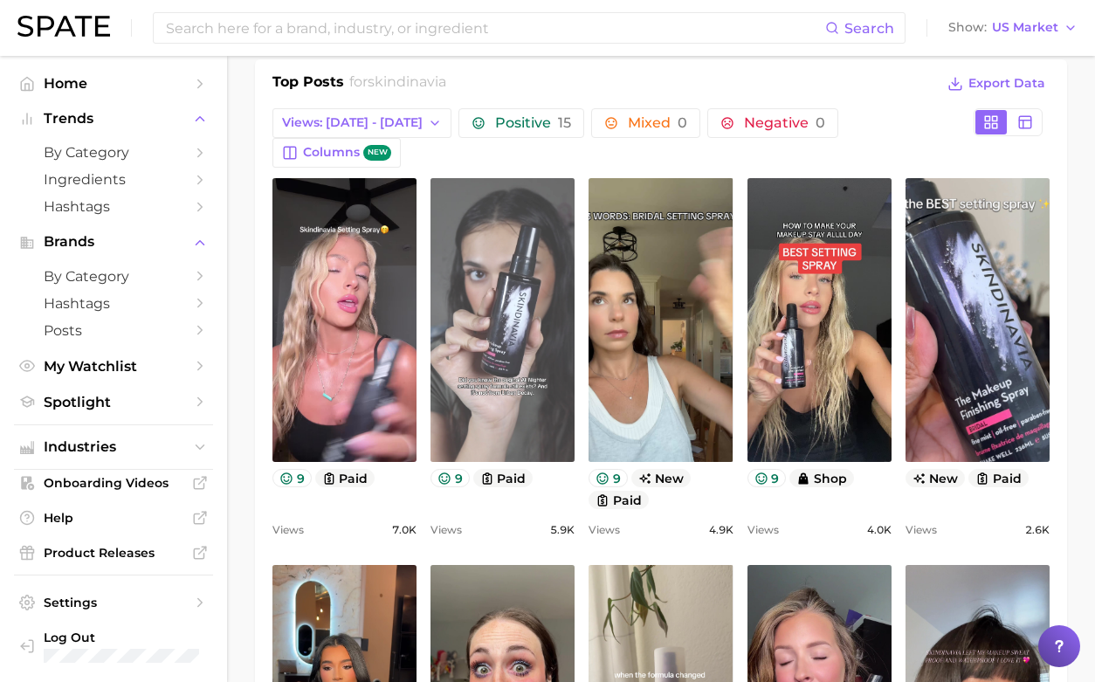
scroll to position [727, 0]
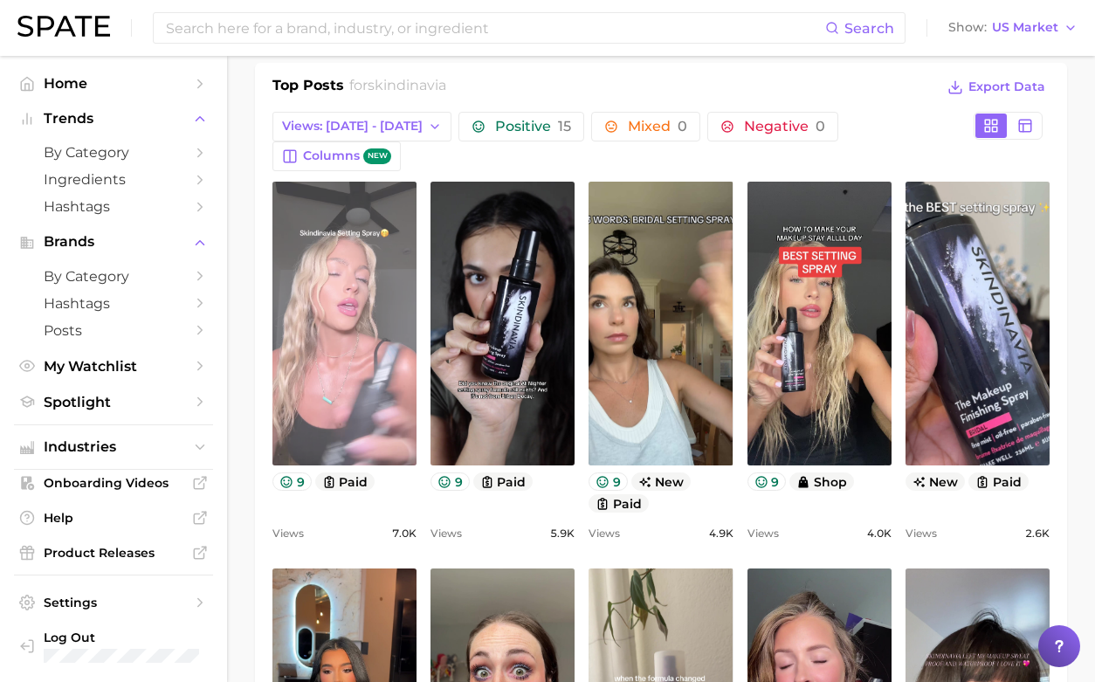
click at [359, 379] on link "view post on TikTok" at bounding box center [344, 324] width 144 height 284
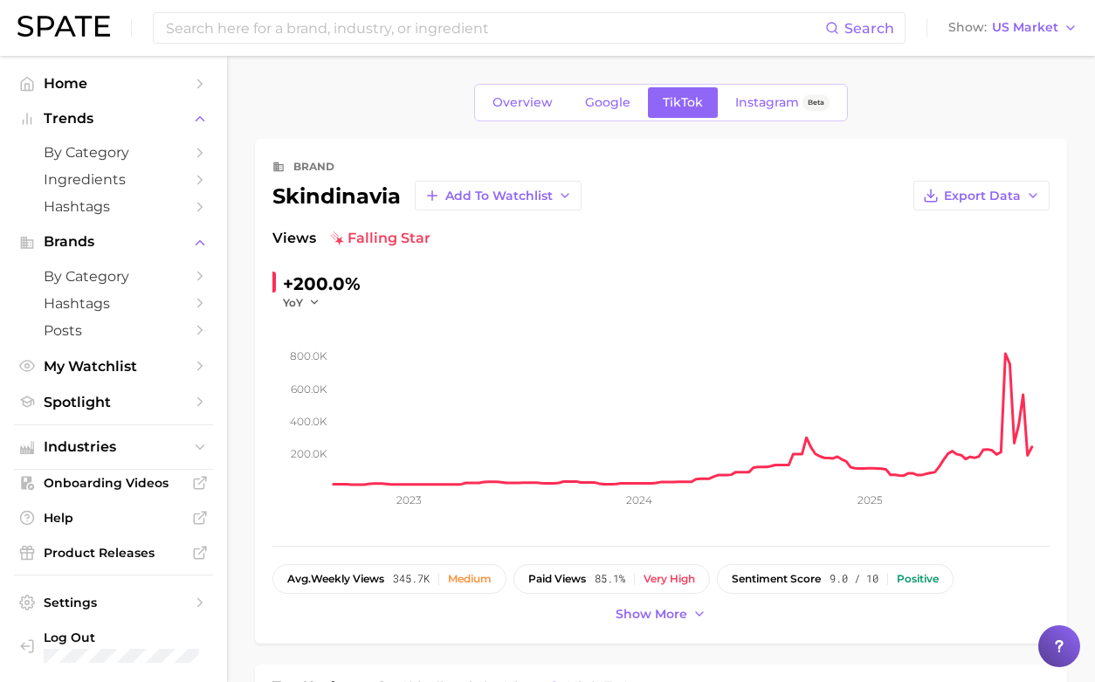
scroll to position [0, 0]
click at [761, 106] on span "Instagram" at bounding box center [767, 102] width 64 height 15
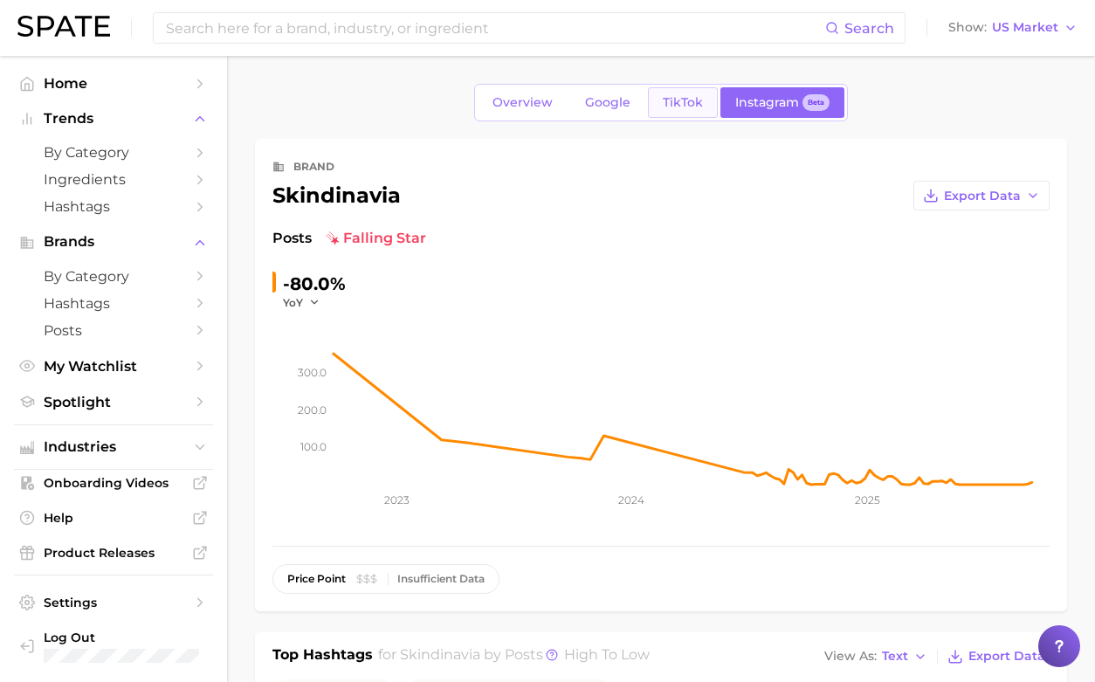
click at [669, 93] on link "TikTok" at bounding box center [683, 102] width 70 height 31
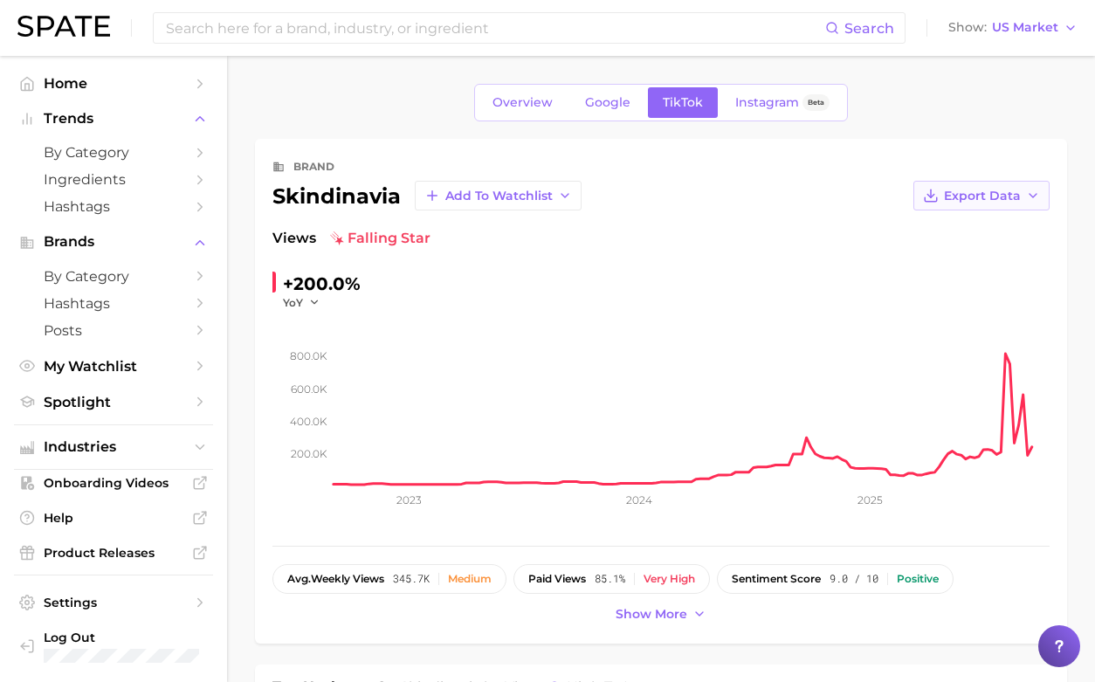
click at [1028, 186] on button "Export Data" at bounding box center [981, 196] width 136 height 30
click at [949, 263] on span "Time Series Image" at bounding box center [945, 259] width 117 height 15
click at [533, 199] on button "Add to Watchlist" at bounding box center [498, 196] width 167 height 30
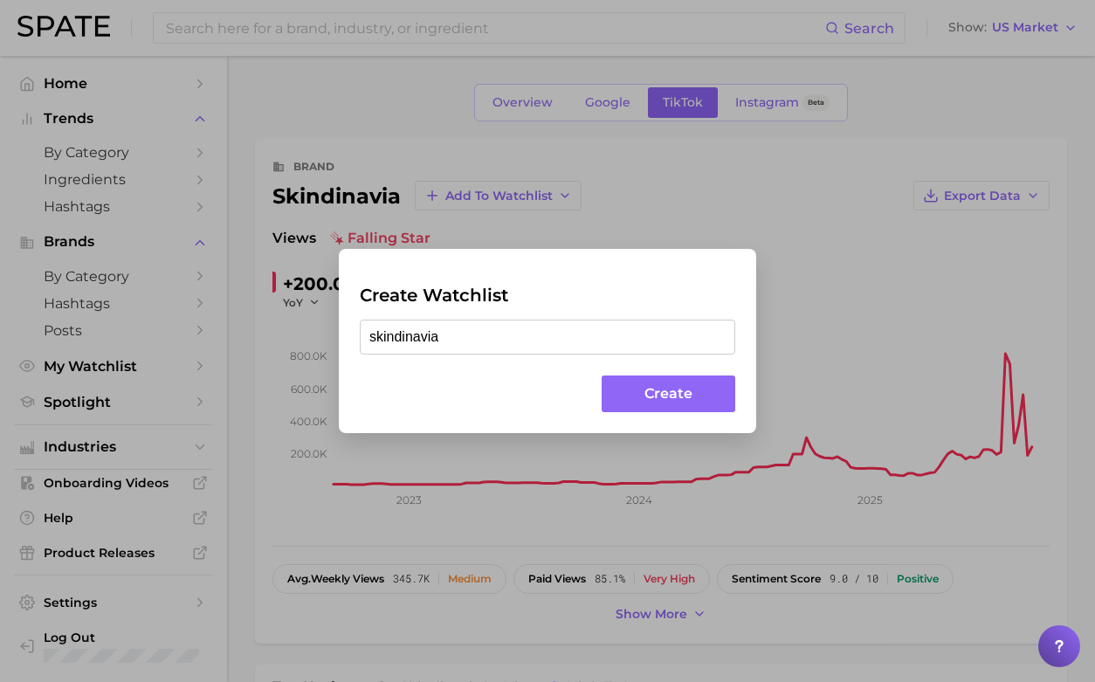
drag, startPoint x: 375, startPoint y: 336, endPoint x: 363, endPoint y: 336, distance: 11.3
click at [363, 336] on input "skindinavia" at bounding box center [547, 337] width 375 height 35
type input "Skindinavia"
click at [639, 395] on button "Create" at bounding box center [669, 394] width 134 height 38
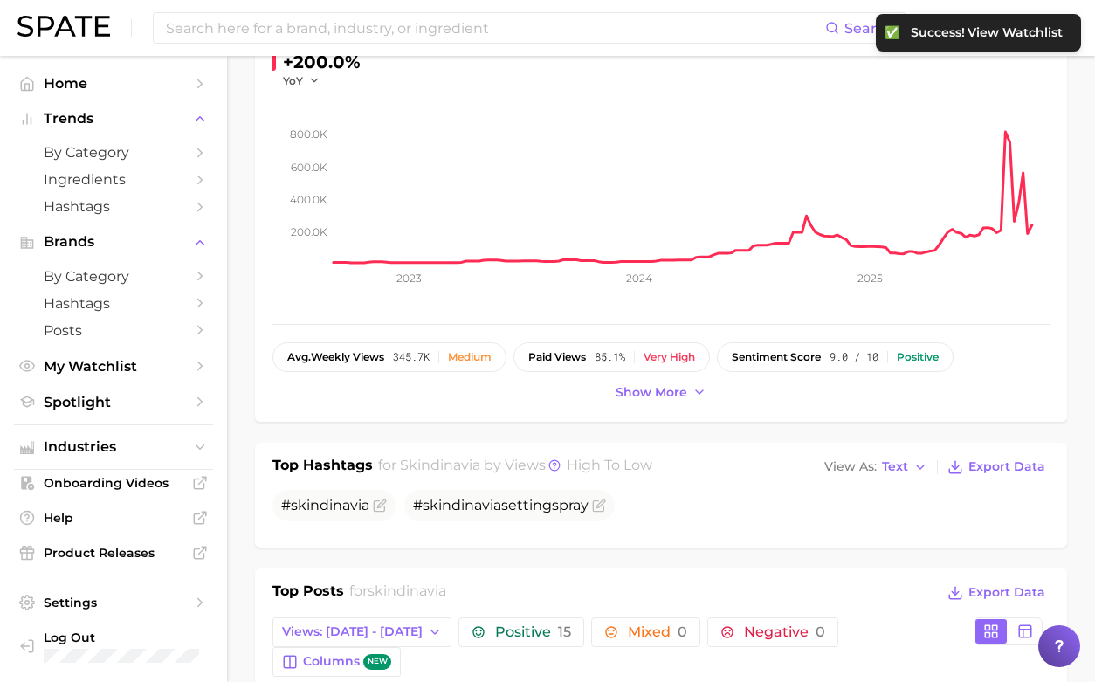
scroll to position [309, 0]
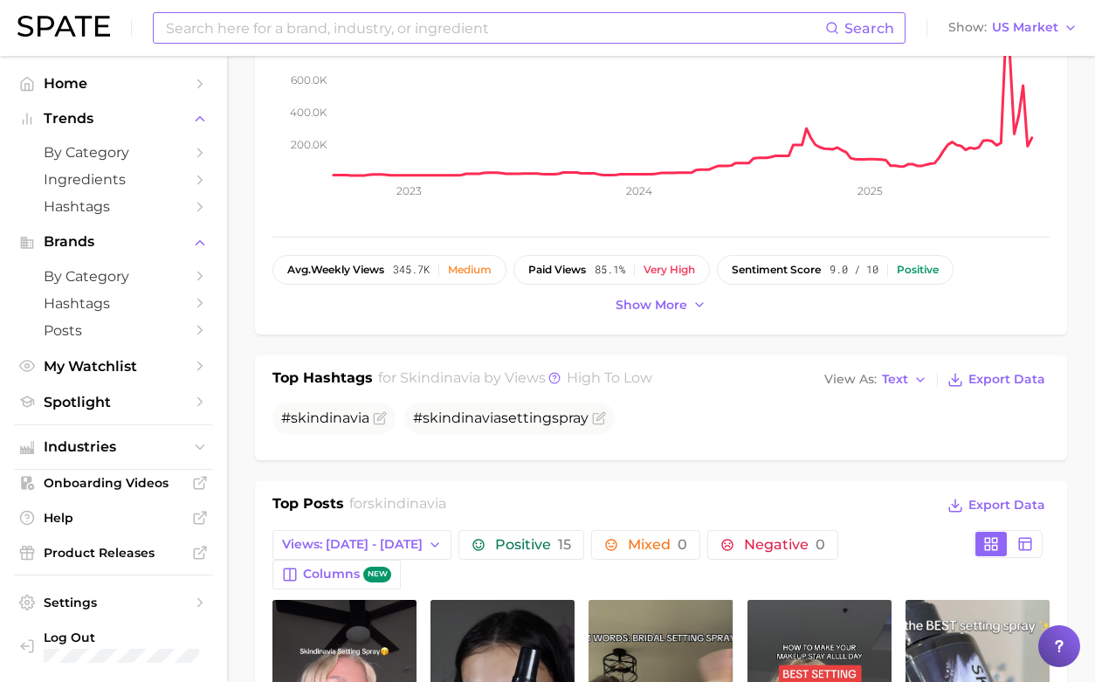
click at [294, 19] on input at bounding box center [494, 28] width 661 height 30
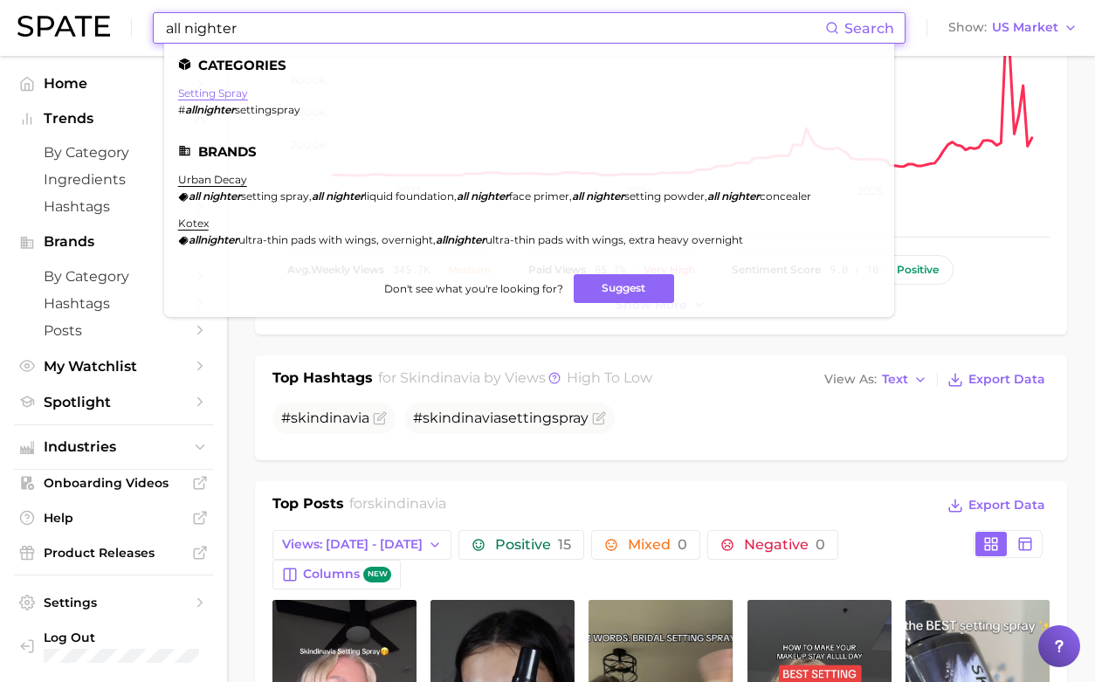
type input "all nighter"
click at [212, 93] on link "setting spray" at bounding box center [213, 92] width 70 height 13
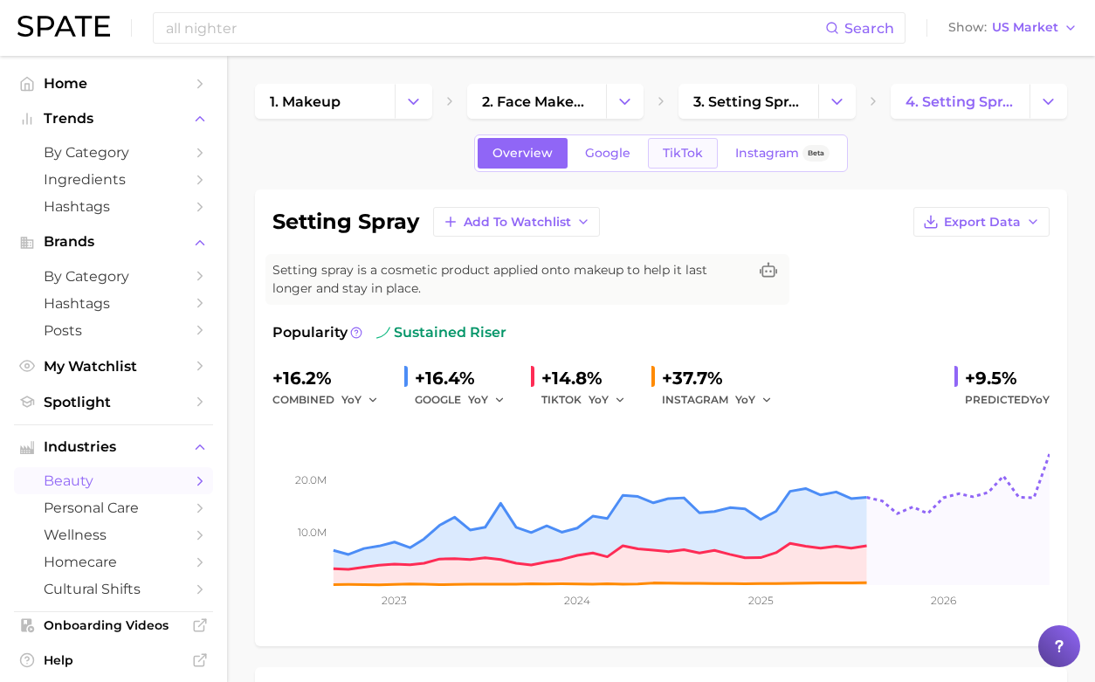
click at [698, 161] on link "TikTok" at bounding box center [683, 153] width 70 height 31
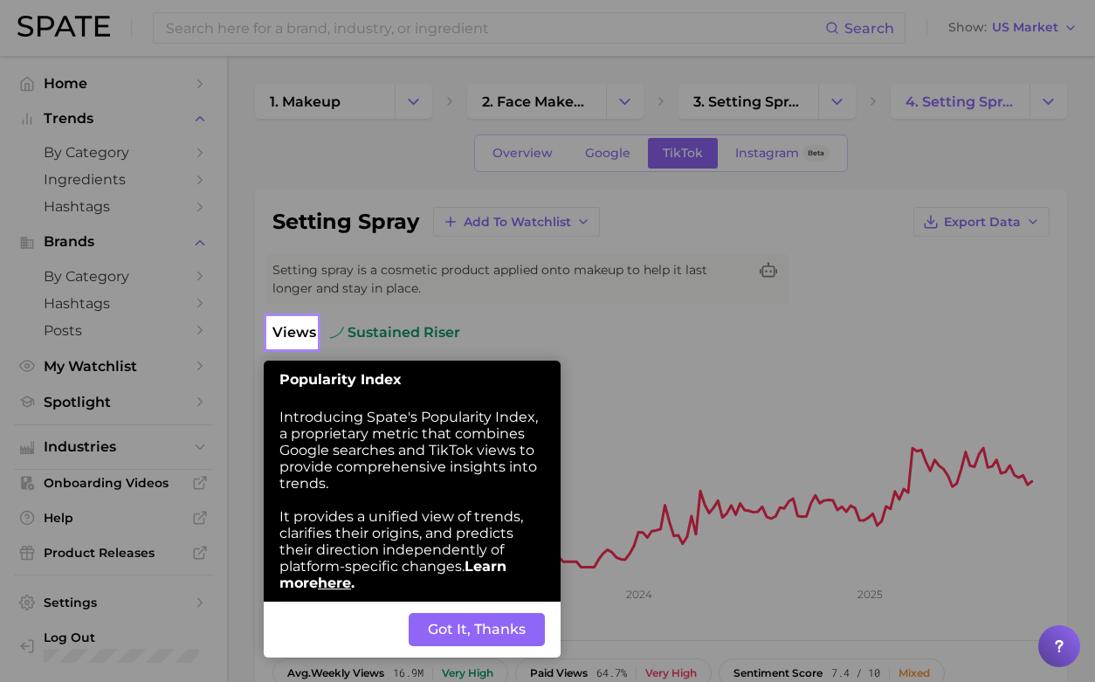
click at [442, 613] on button "Got It, Thanks" at bounding box center [477, 629] width 136 height 33
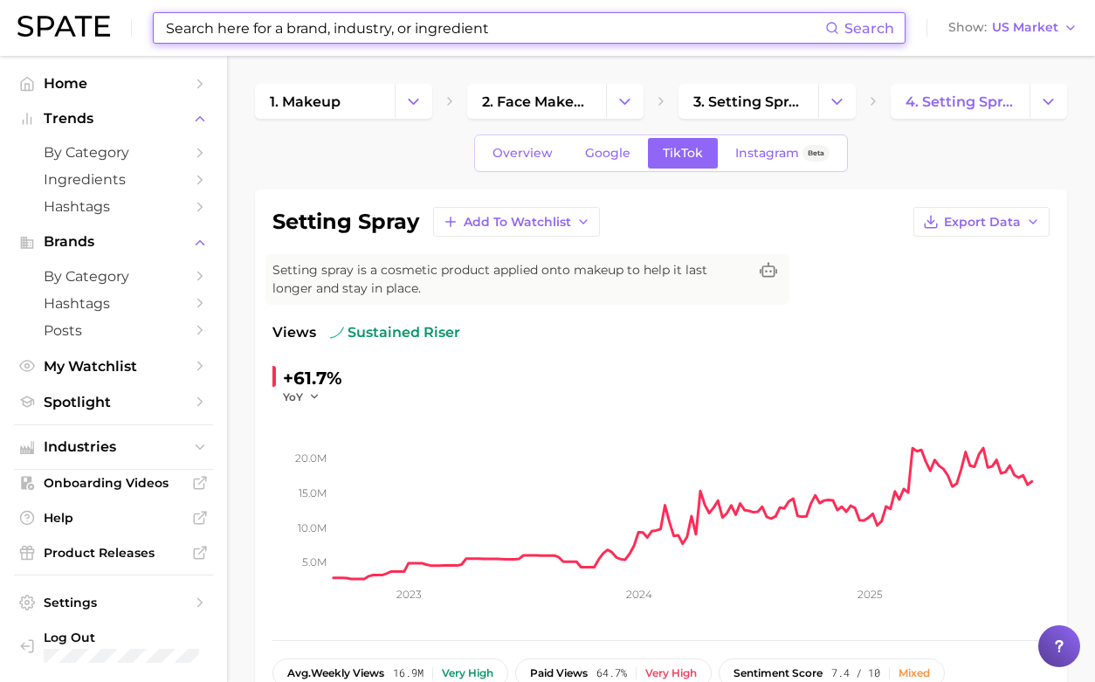
click at [273, 28] on input at bounding box center [494, 28] width 661 height 30
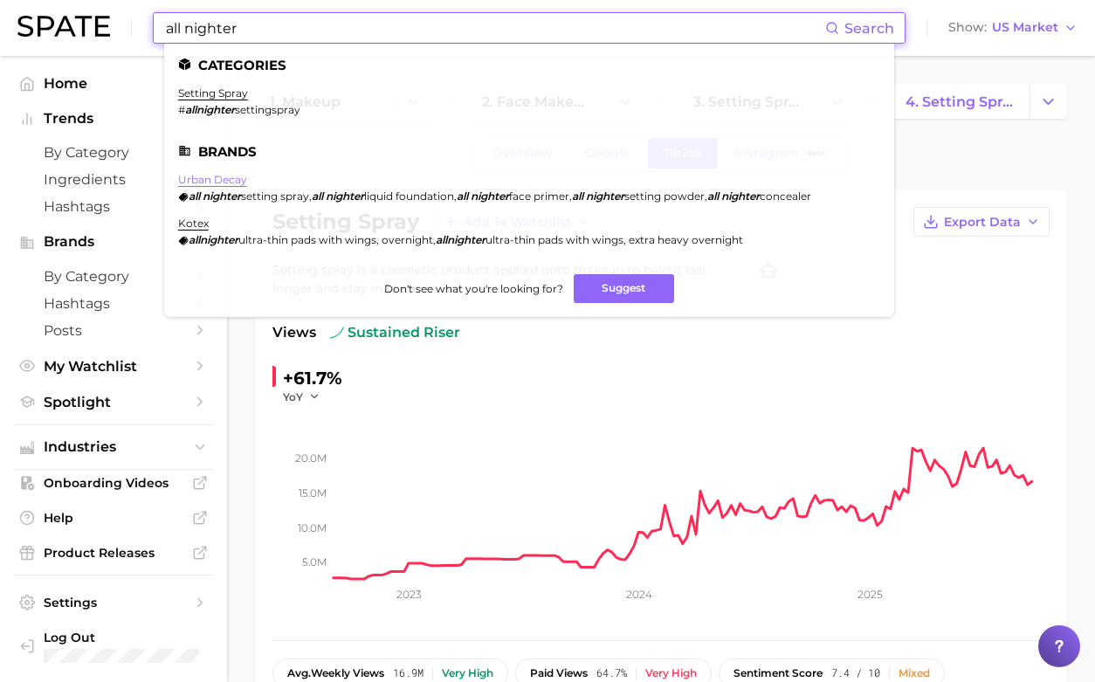
type input "all nighter"
click at [231, 182] on link "urban decay" at bounding box center [212, 179] width 69 height 13
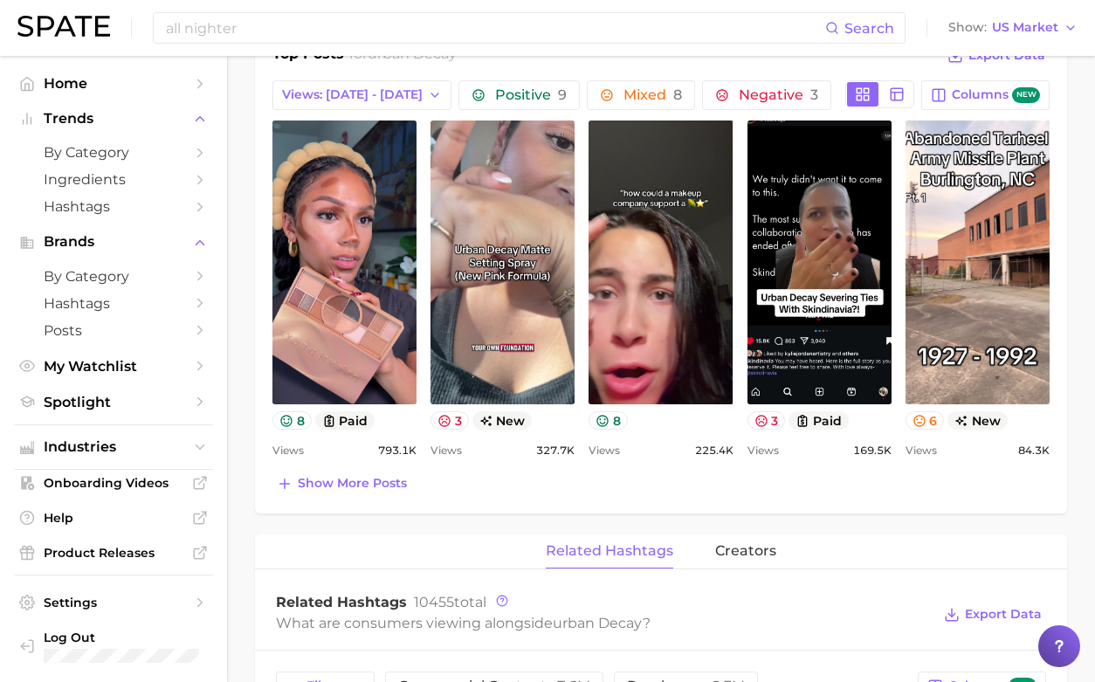
scroll to position [781, 0]
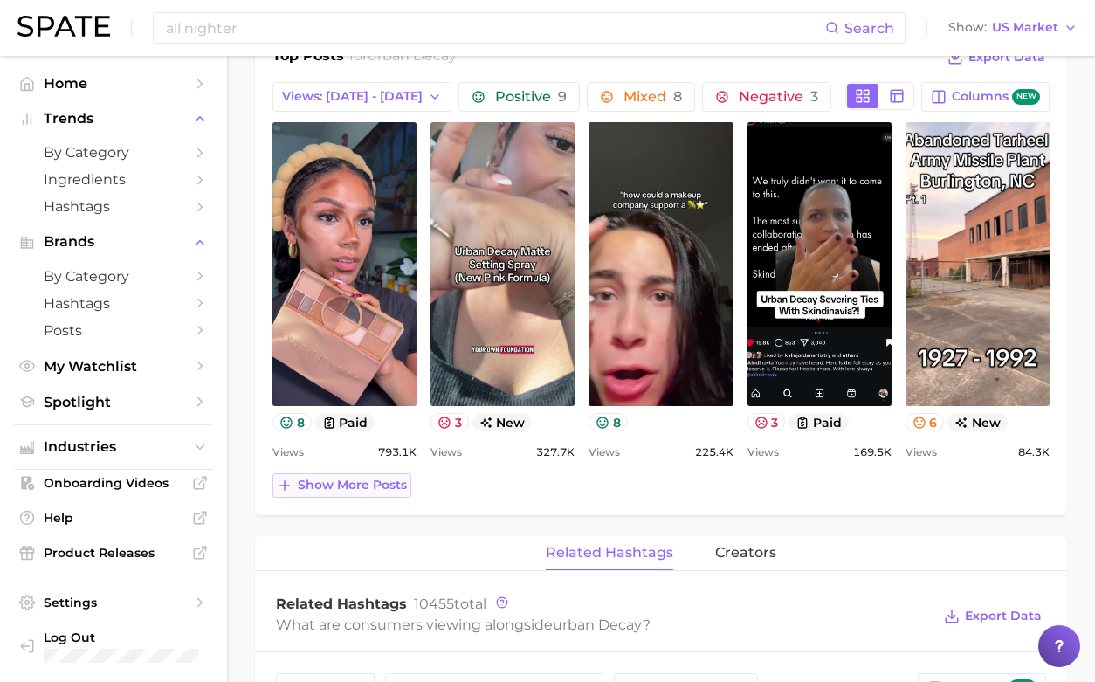
click at [327, 485] on span "Show more posts" at bounding box center [352, 485] width 109 height 15
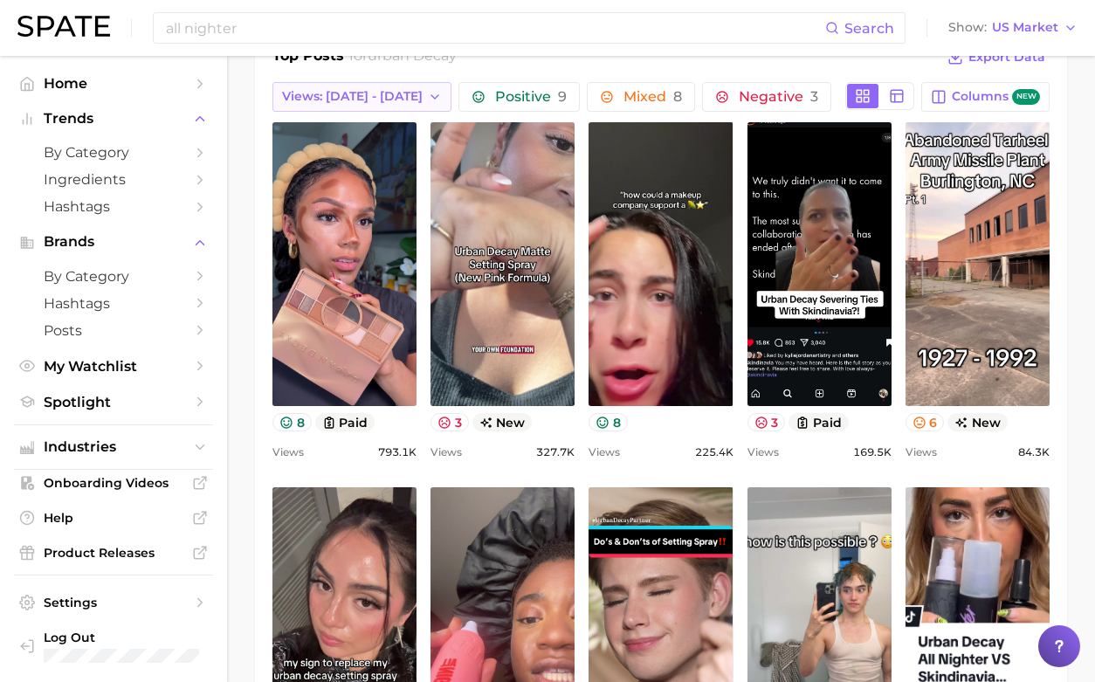
scroll to position [0, 0]
click at [428, 99] on icon "button" at bounding box center [435, 97] width 14 height 14
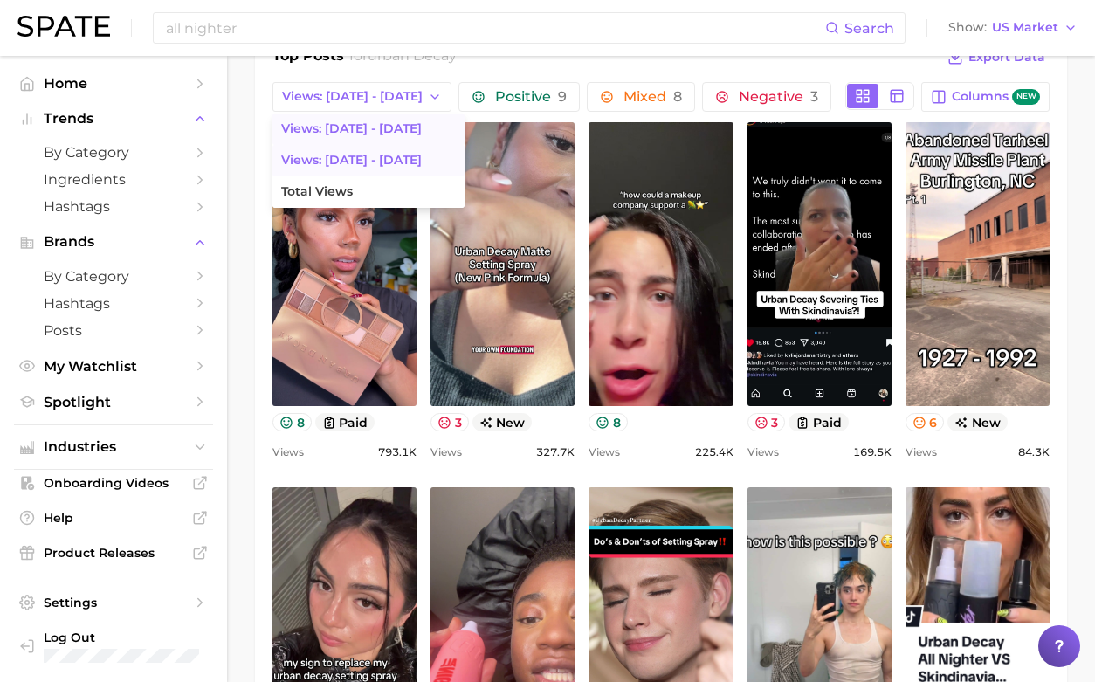
click at [326, 163] on span "Views: [DATE] - [DATE]" at bounding box center [351, 160] width 141 height 15
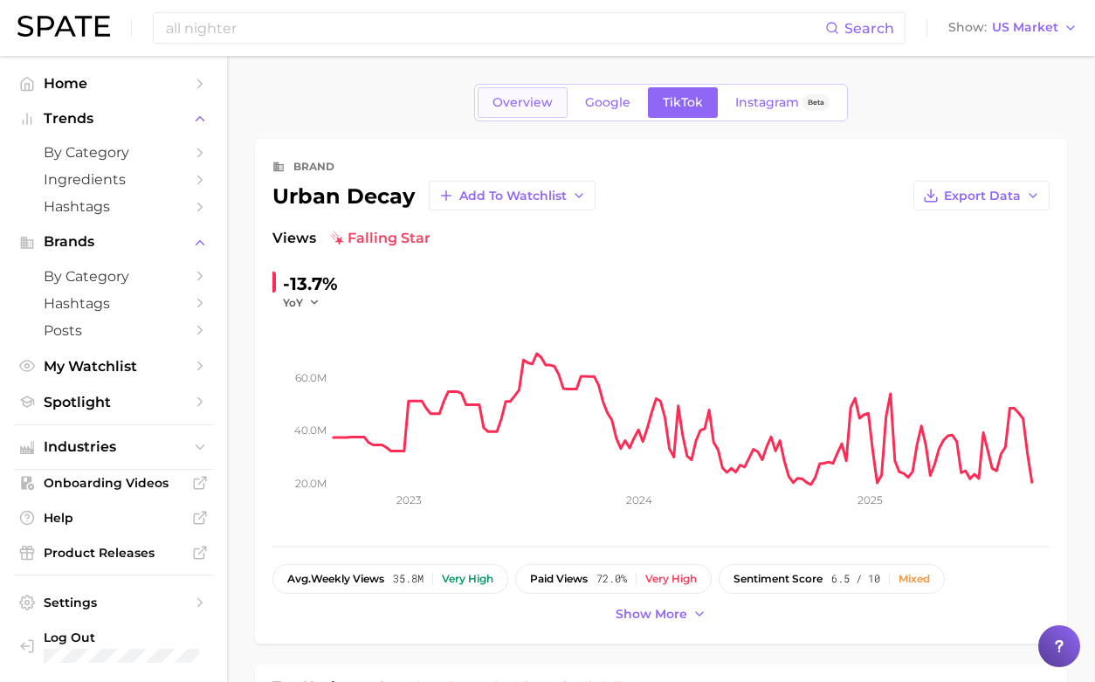
click at [516, 112] on link "Overview" at bounding box center [523, 102] width 90 height 31
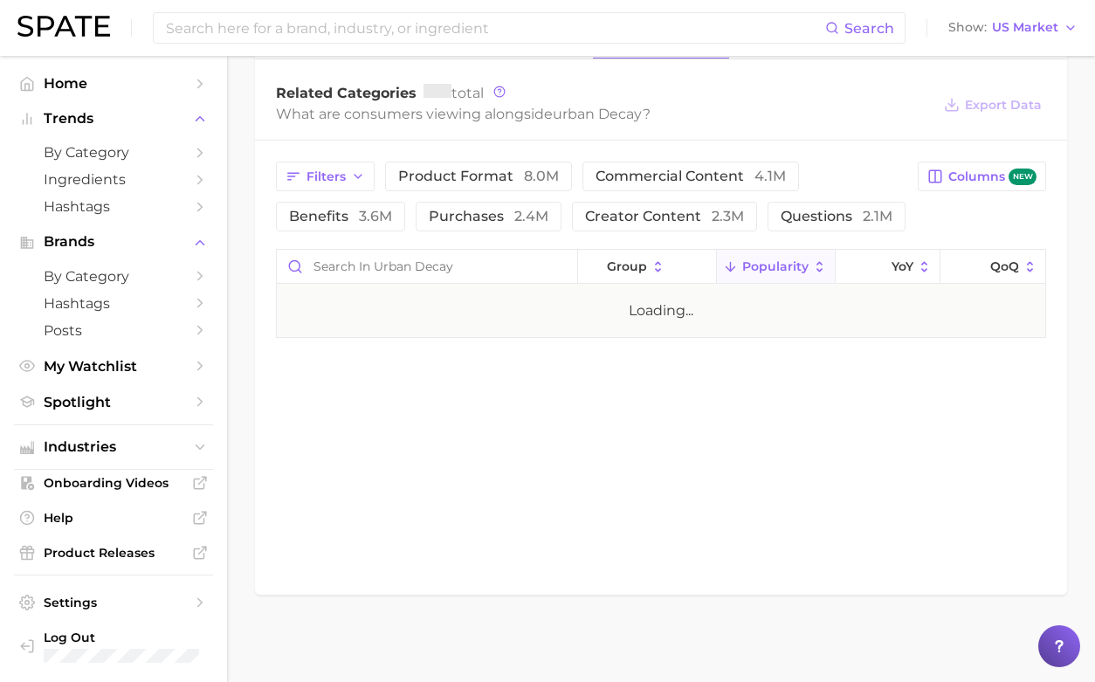
scroll to position [770, 0]
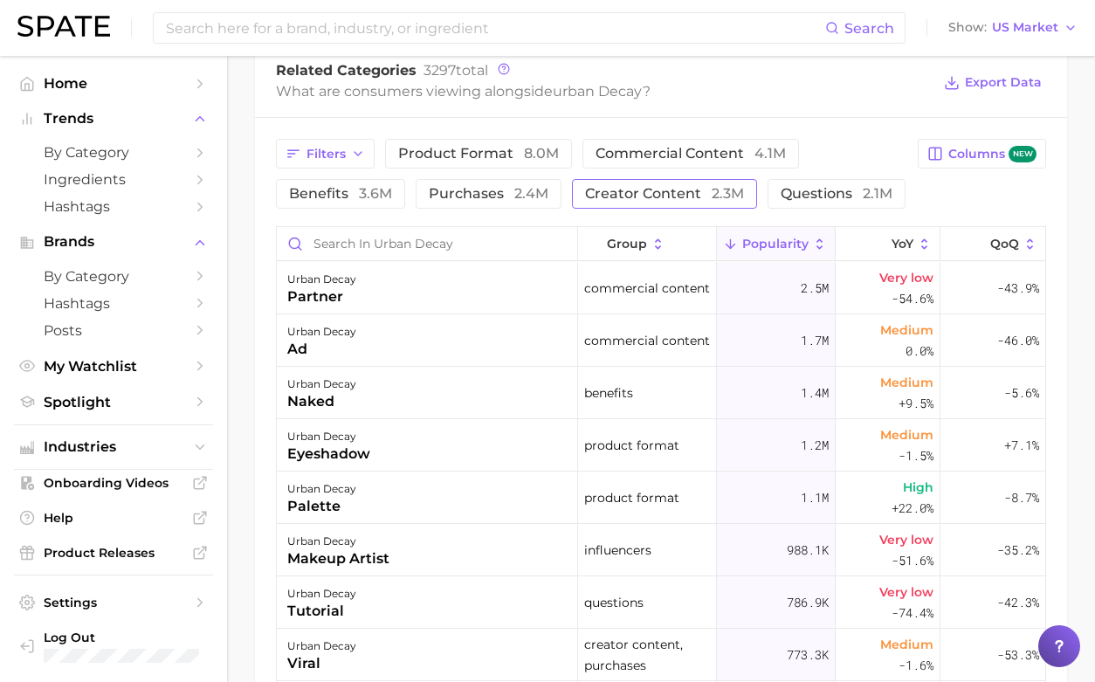
click at [585, 201] on span "creator content 2.3m" at bounding box center [664, 194] width 159 height 14
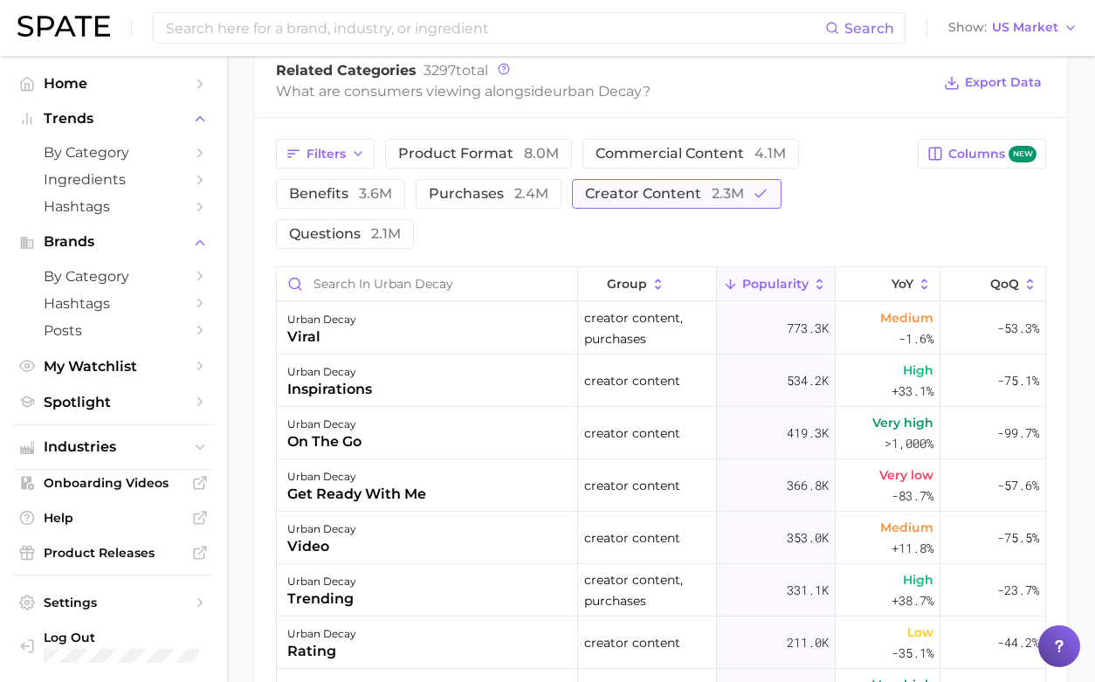
click at [585, 201] on span "creator content 2.3m" at bounding box center [664, 194] width 159 height 14
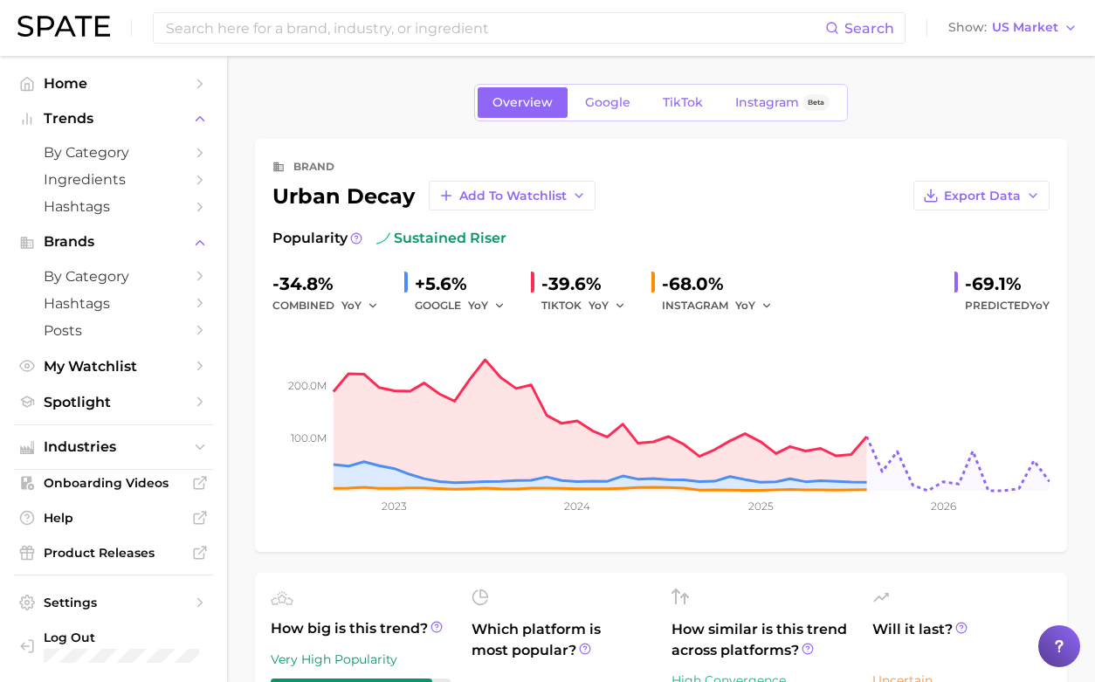
scroll to position [0, 0]
